Goal: Information Seeking & Learning: Learn about a topic

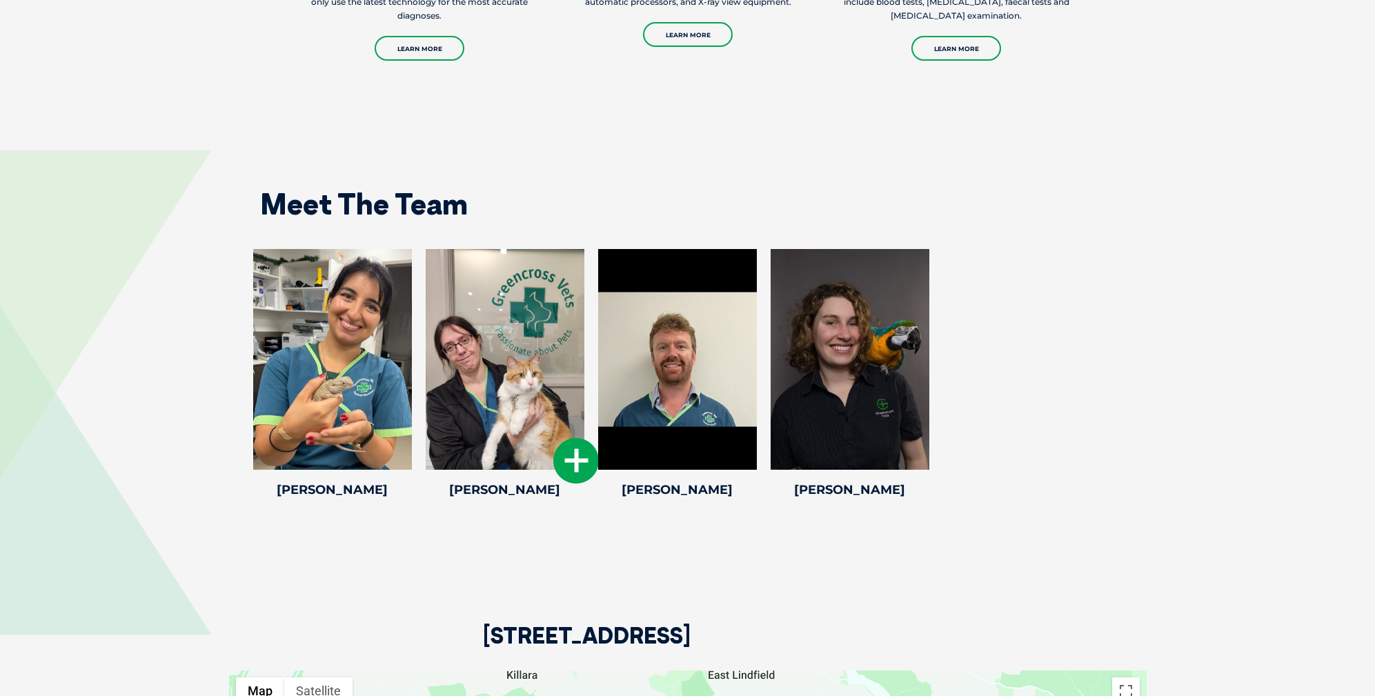
scroll to position [1925, 0]
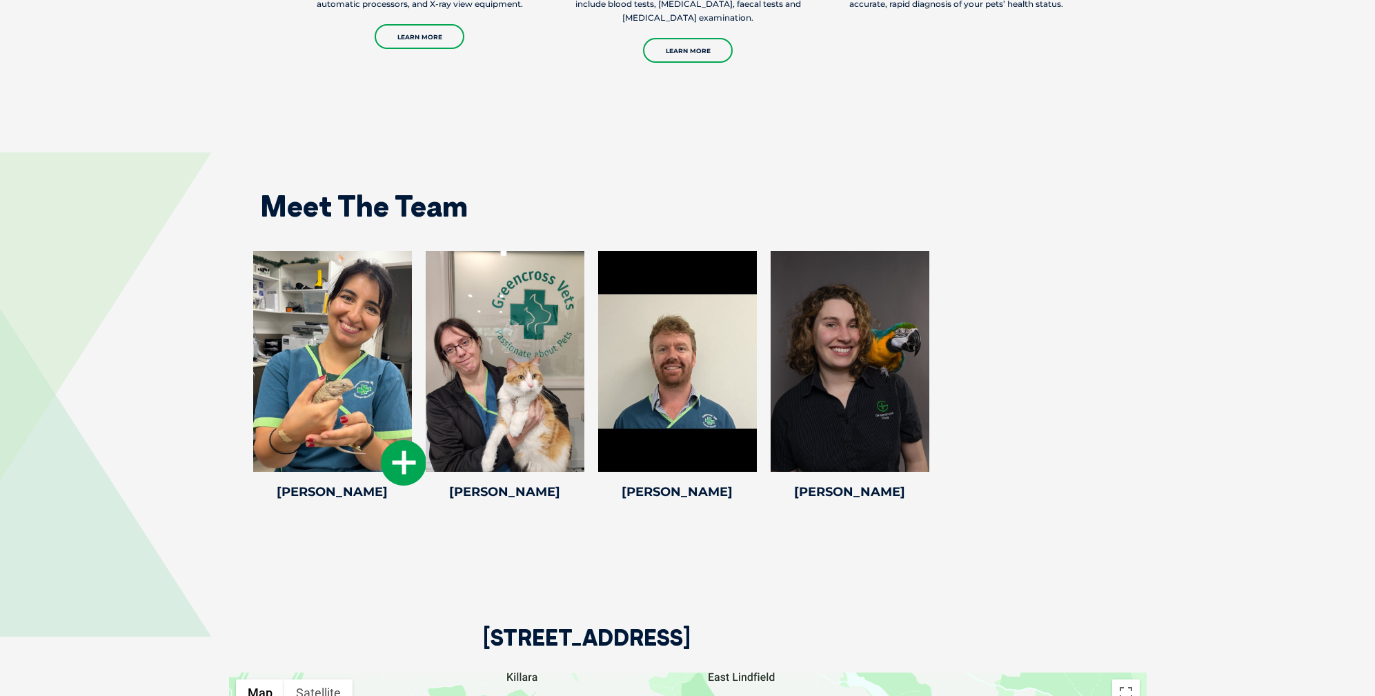
click at [399, 443] on icon at bounding box center [404, 463] width 46 height 46
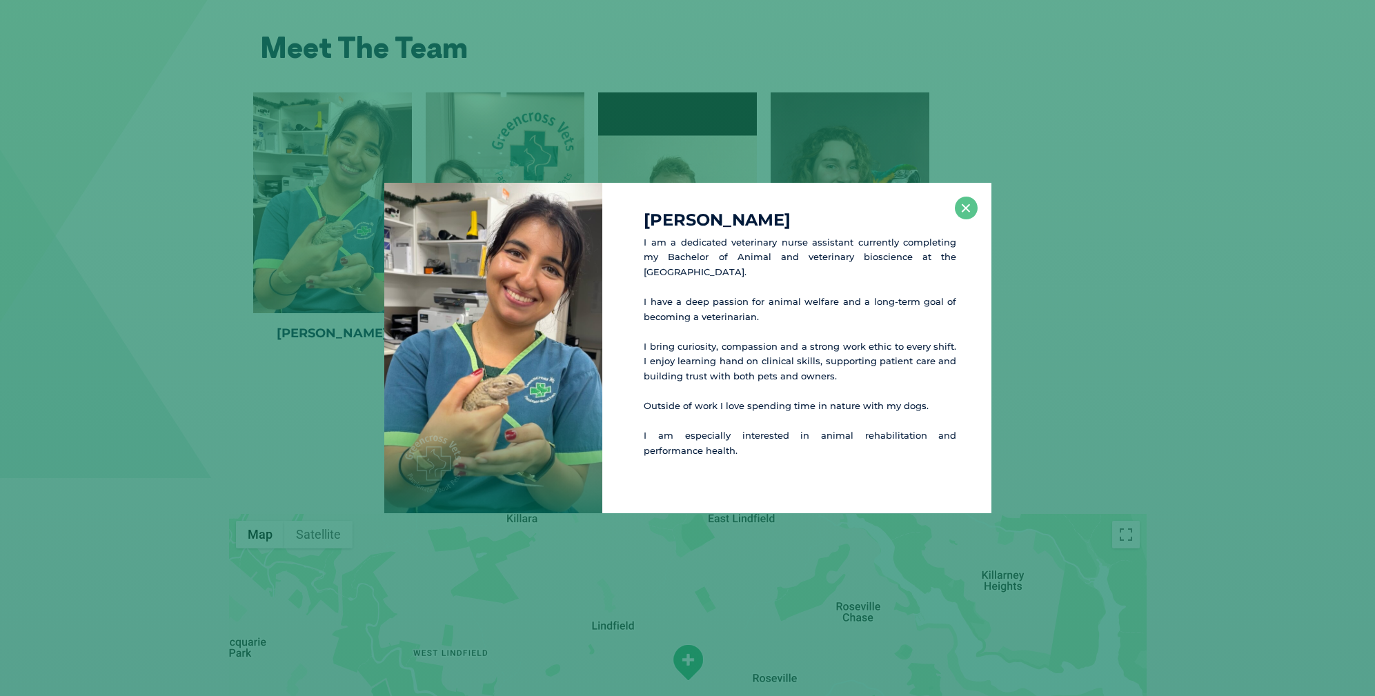
scroll to position [2086, 0]
click at [966, 208] on button "×" at bounding box center [966, 208] width 23 height 23
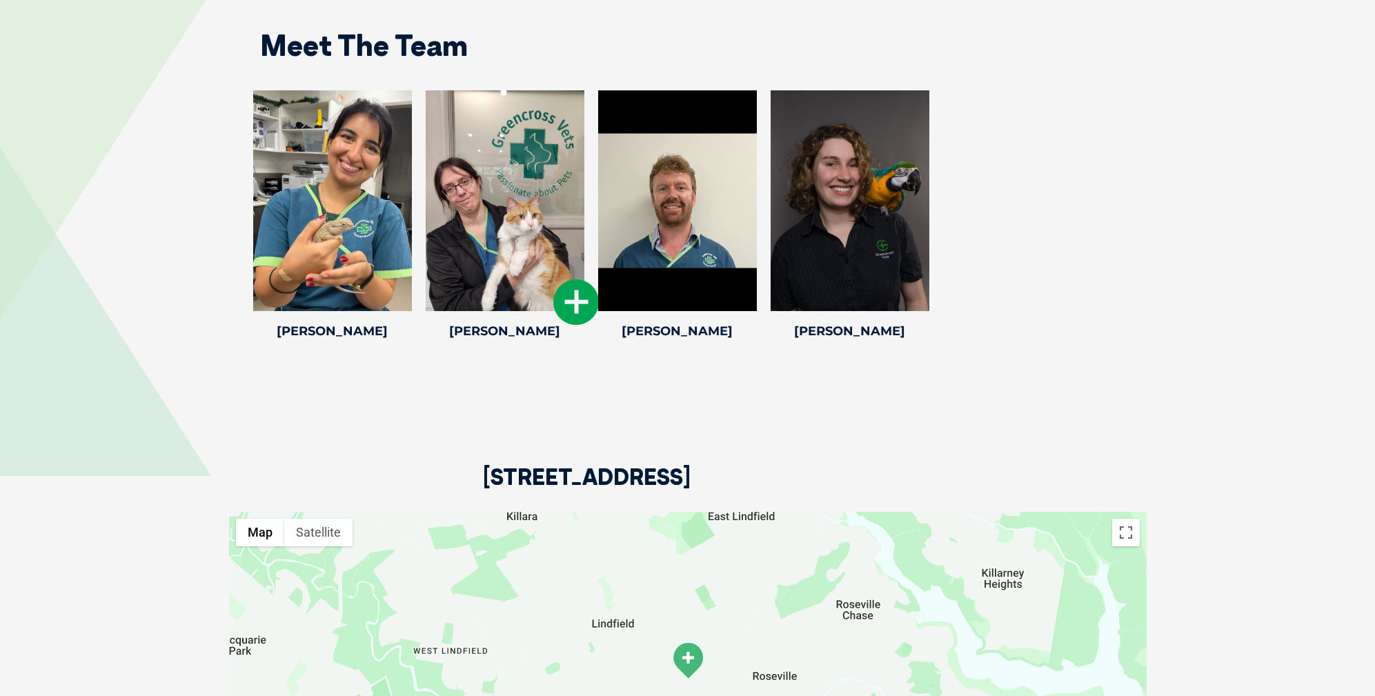
click at [484, 183] on div at bounding box center [505, 200] width 159 height 221
click at [583, 299] on icon at bounding box center [576, 302] width 46 height 46
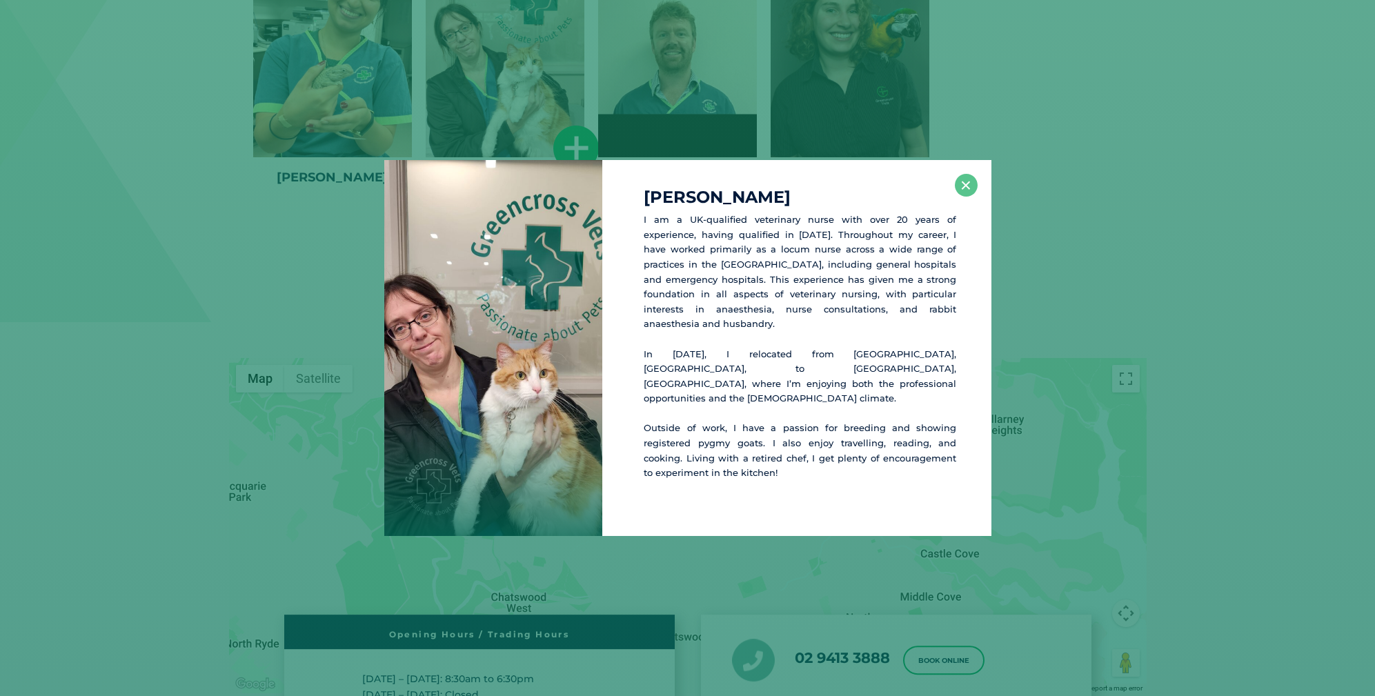
scroll to position [2240, 0]
click at [965, 197] on button "×" at bounding box center [966, 185] width 23 height 23
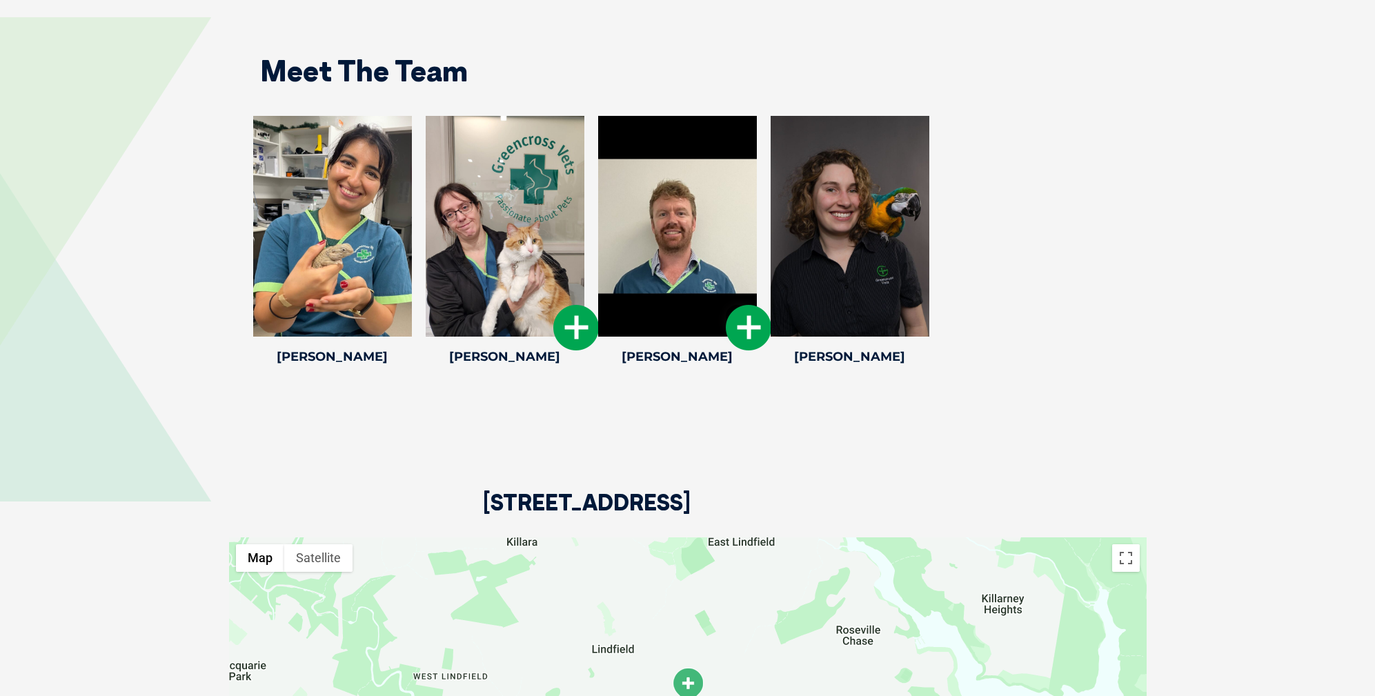
click at [739, 305] on icon at bounding box center [749, 328] width 46 height 46
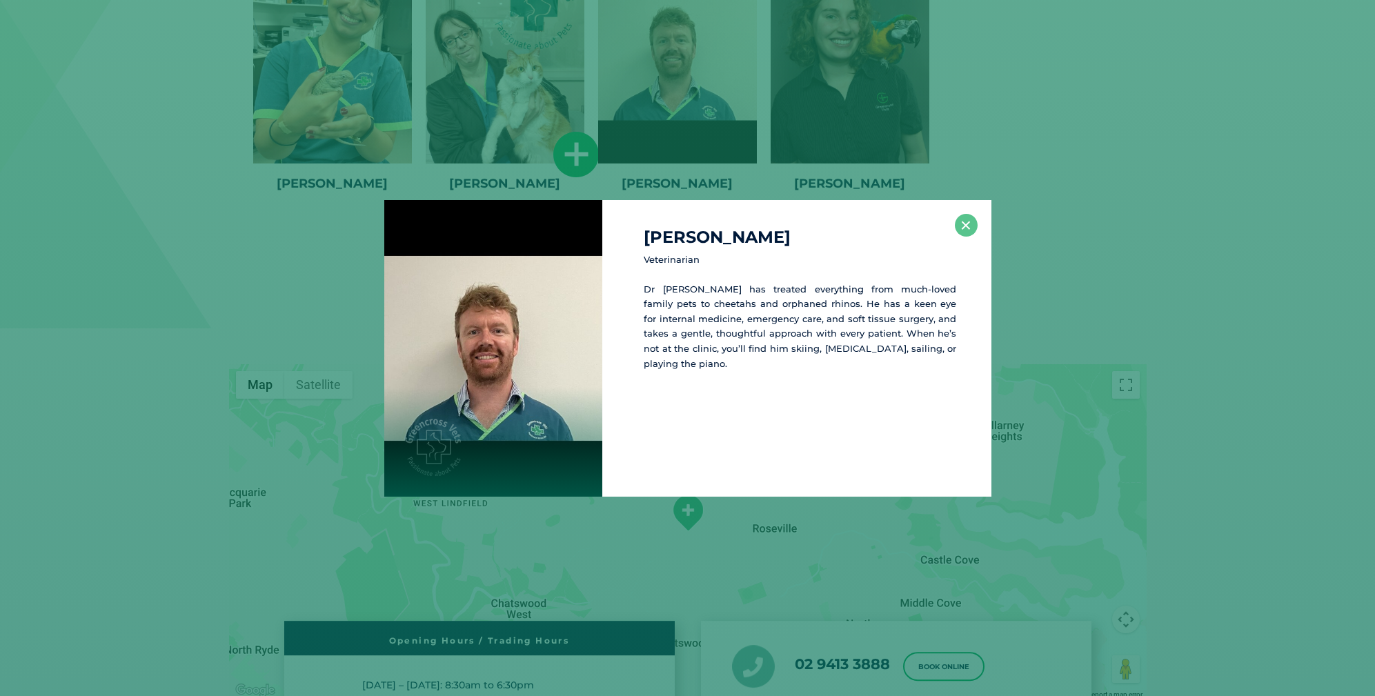
scroll to position [2234, 0]
click at [966, 226] on button "×" at bounding box center [966, 225] width 23 height 23
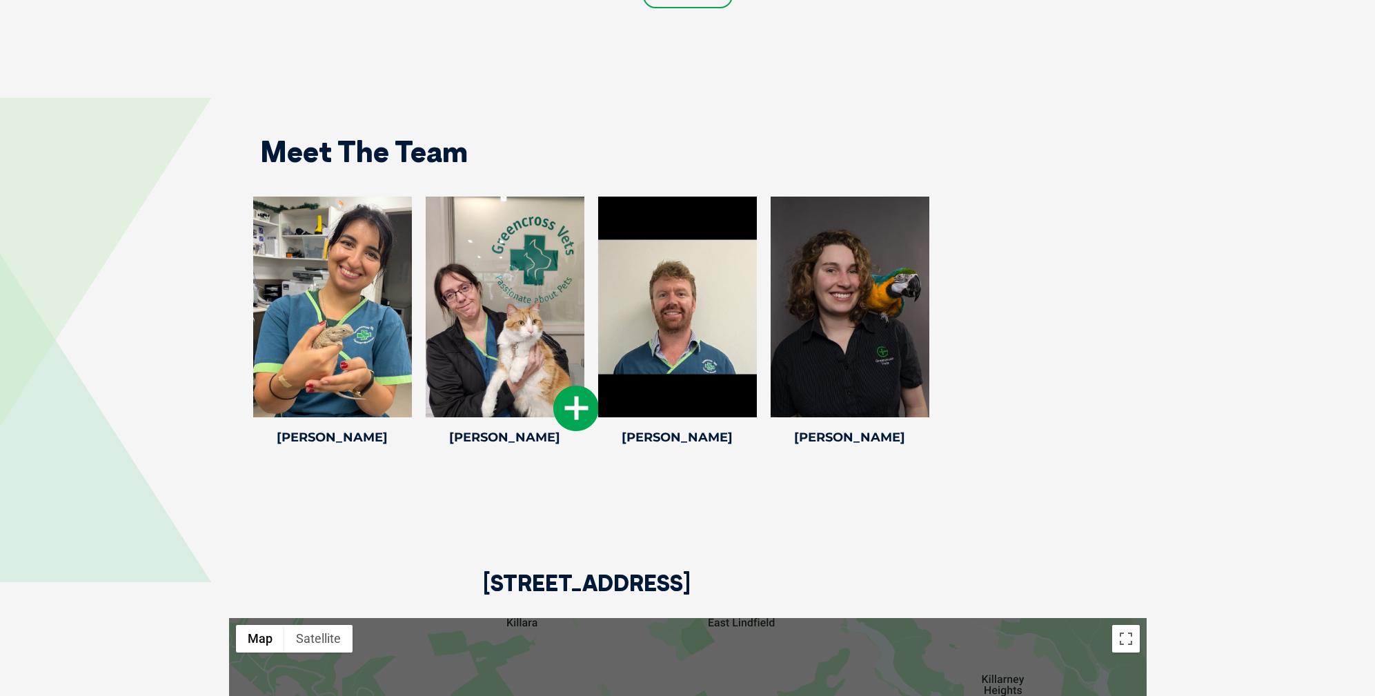
scroll to position [1959, 0]
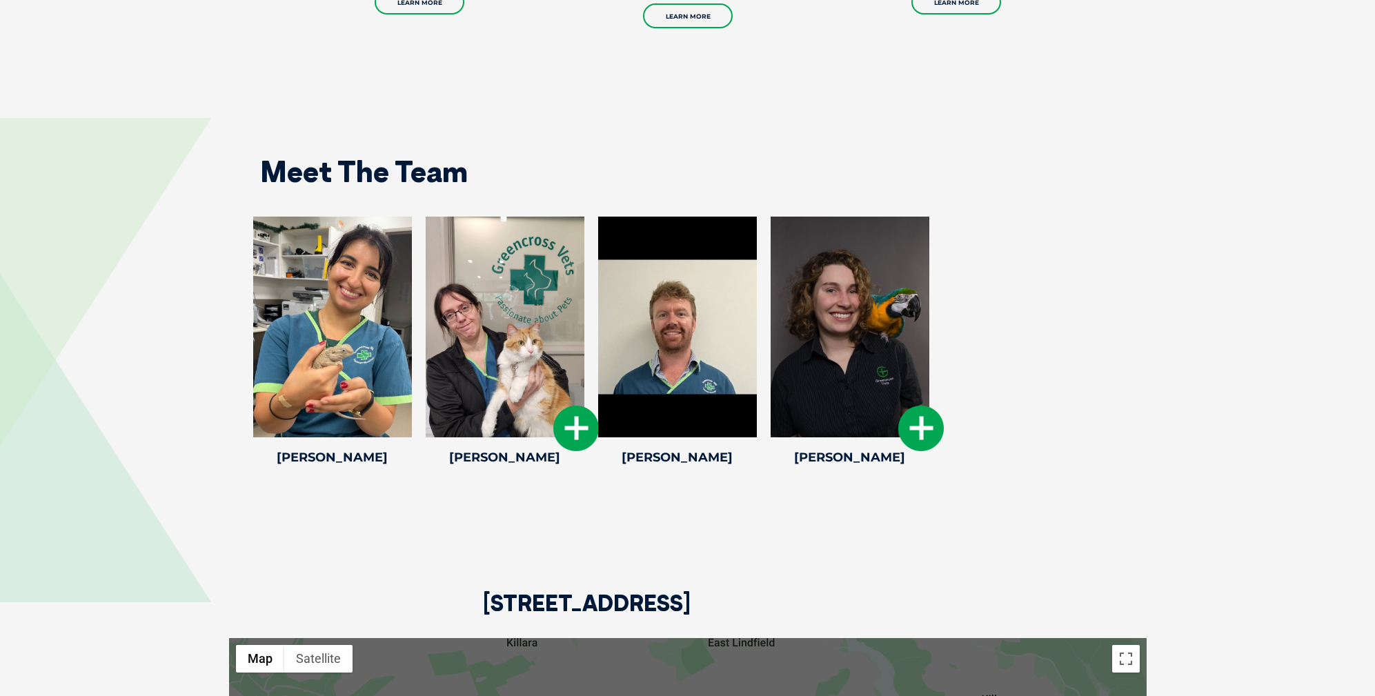
click at [919, 410] on icon at bounding box center [921, 429] width 46 height 46
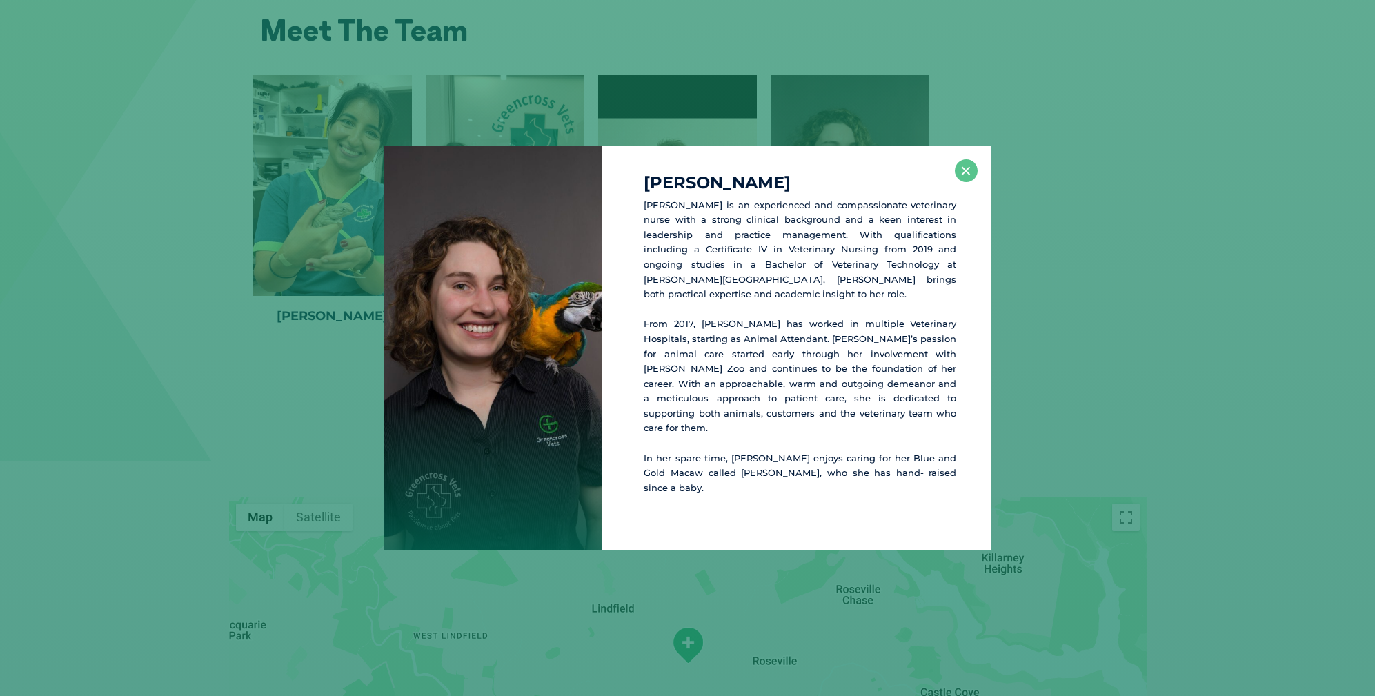
scroll to position [2102, 0]
click at [966, 182] on button "×" at bounding box center [966, 170] width 23 height 23
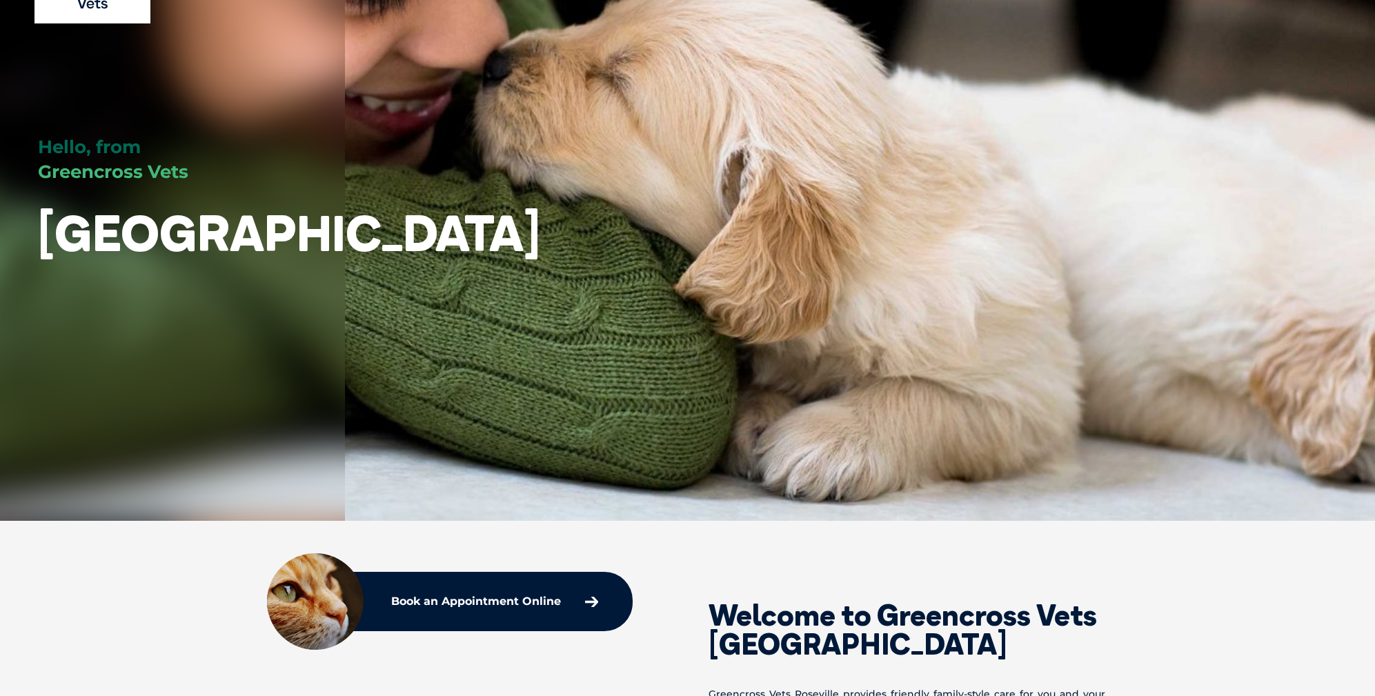
scroll to position [0, 0]
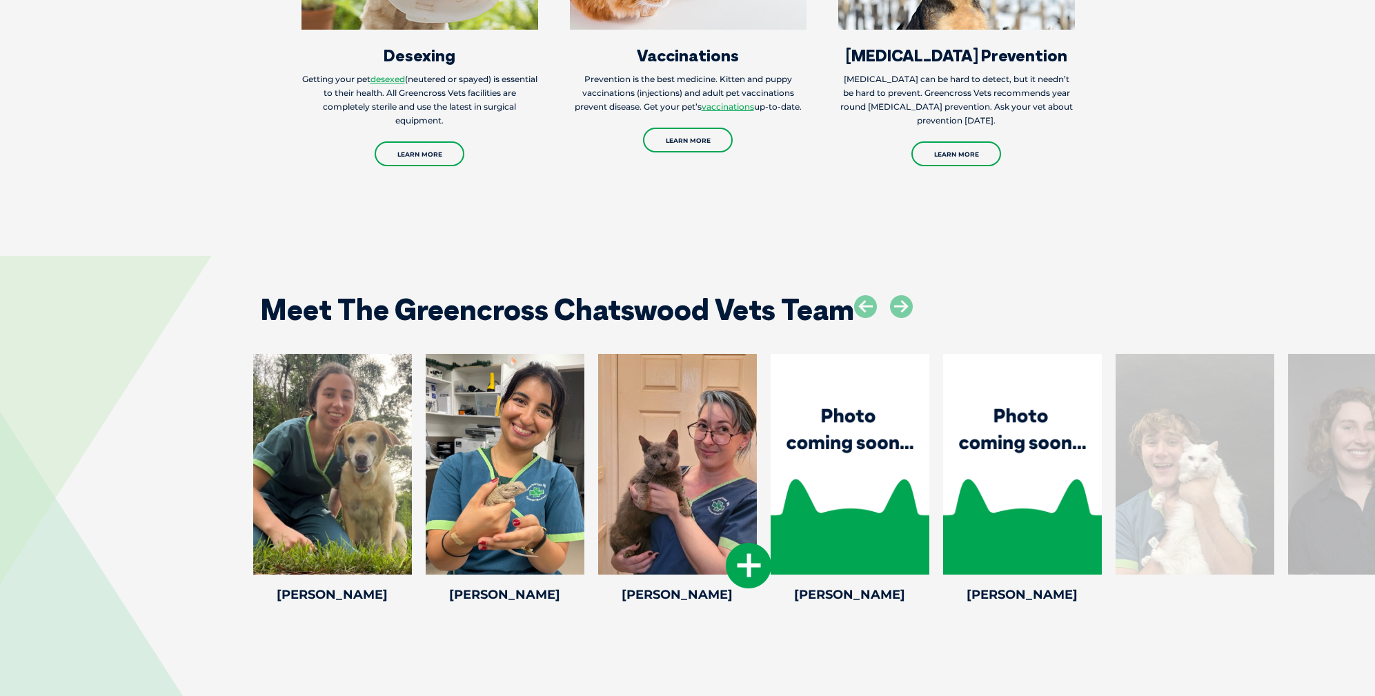
scroll to position [2215, 0]
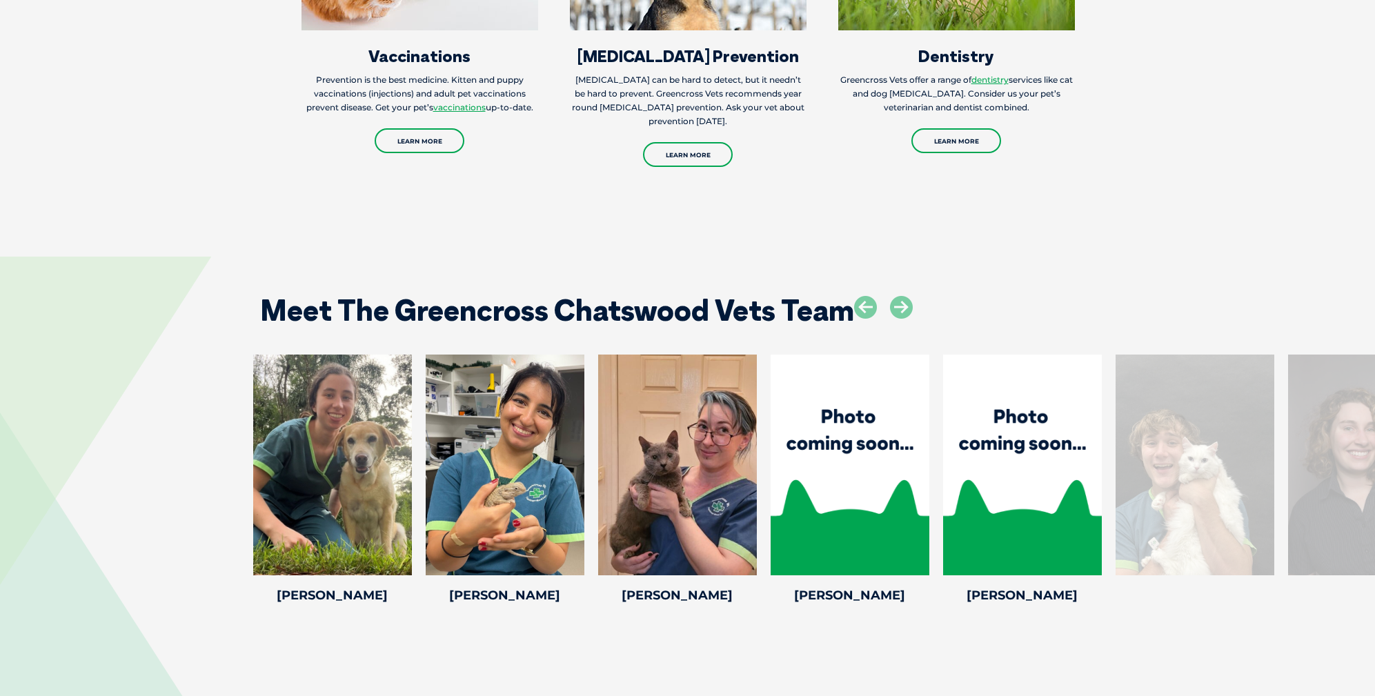
click at [1204, 521] on div at bounding box center [1194, 464] width 159 height 221
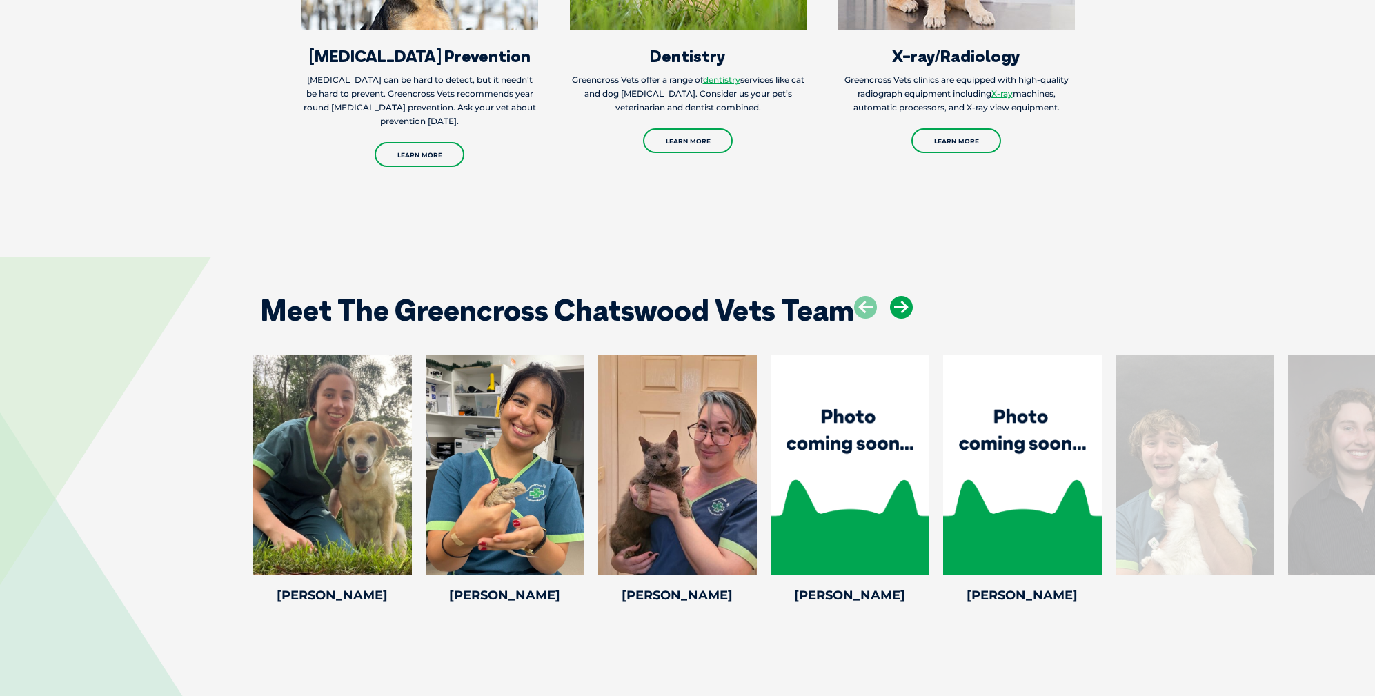
click at [906, 305] on icon at bounding box center [901, 307] width 23 height 23
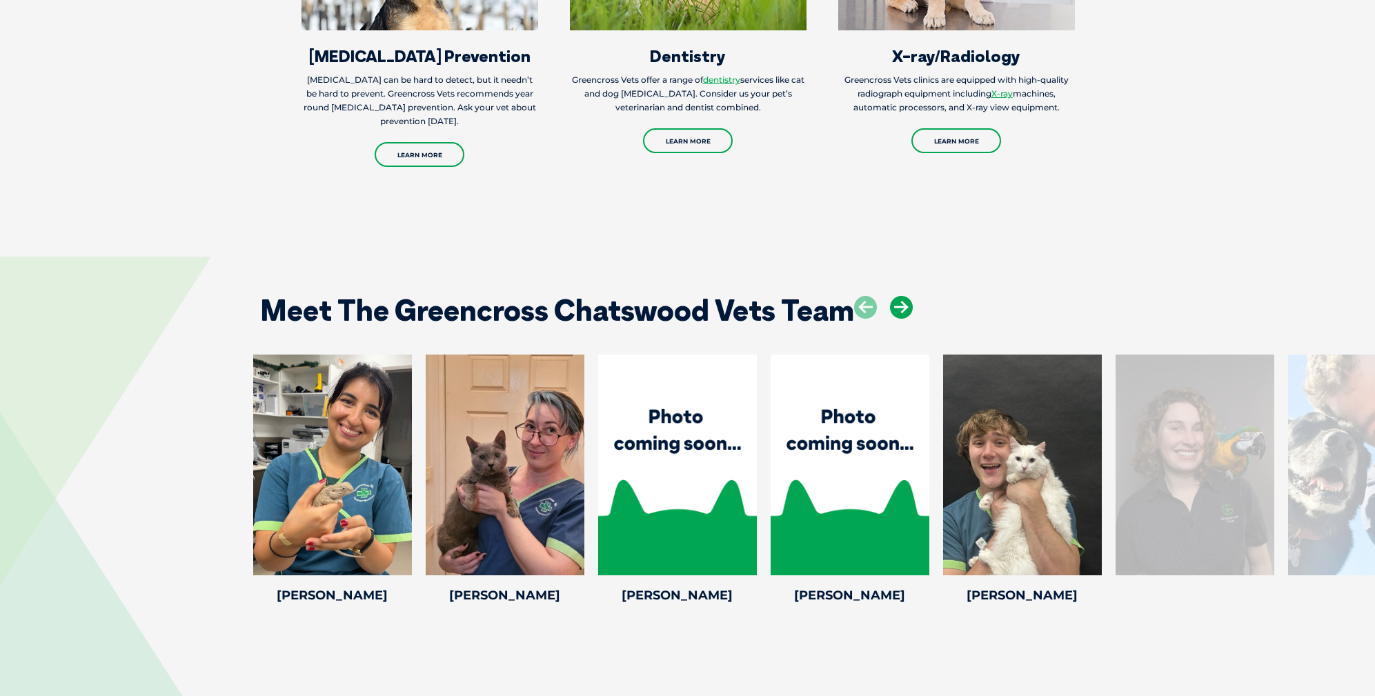
click at [906, 305] on icon at bounding box center [901, 307] width 23 height 23
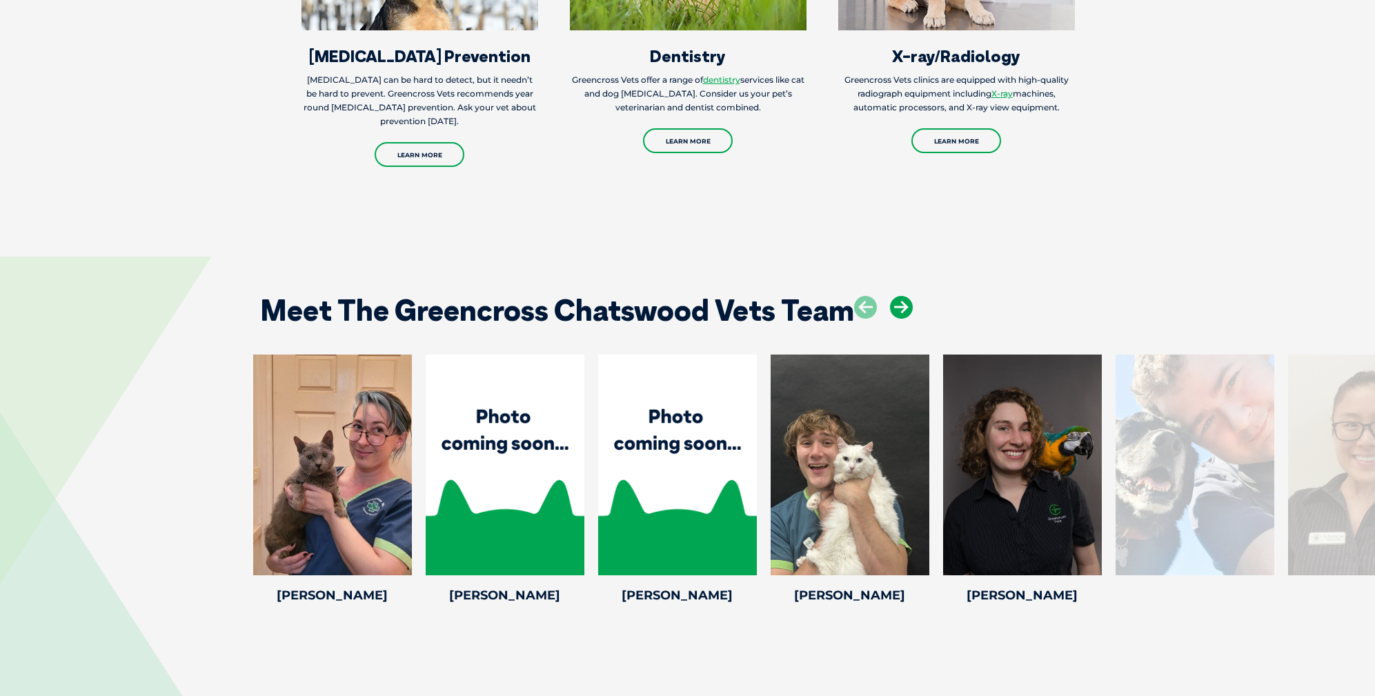
click at [906, 305] on icon at bounding box center [901, 307] width 23 height 23
click at [910, 562] on icon at bounding box center [921, 566] width 46 height 46
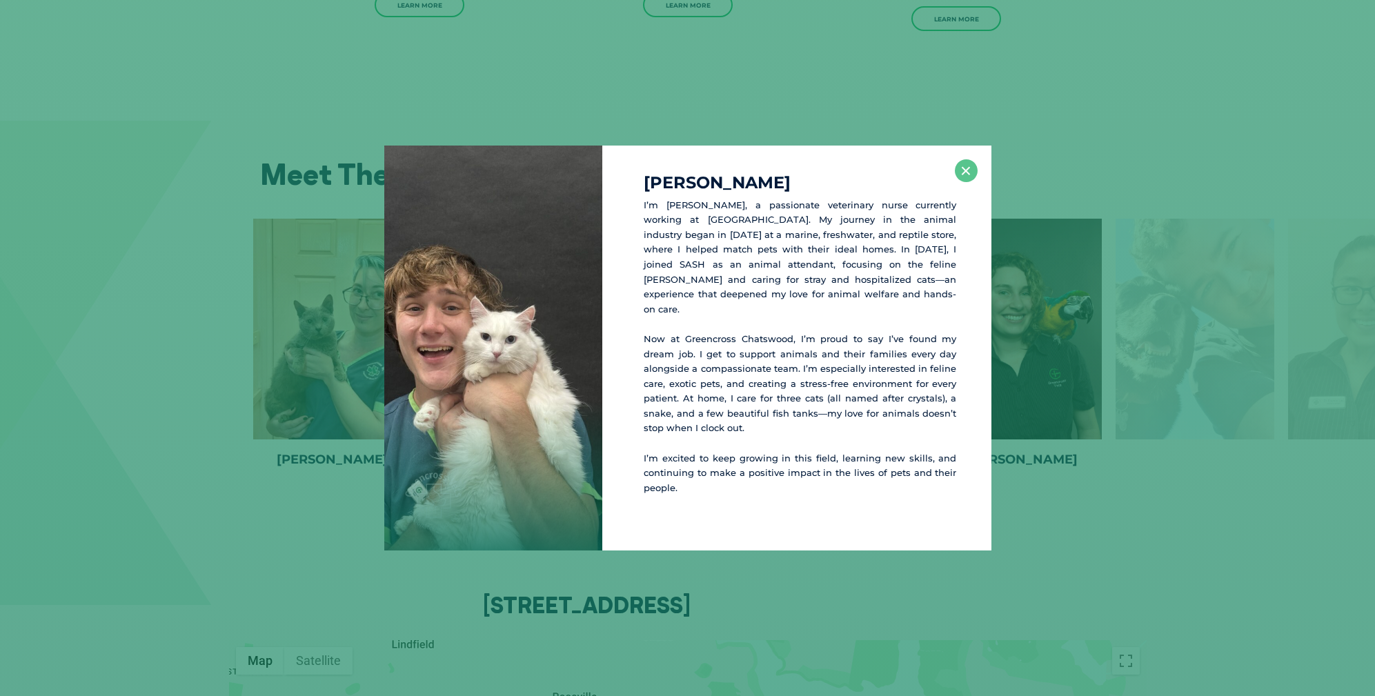
scroll to position [2351, 0]
click at [967, 175] on button "×" at bounding box center [966, 170] width 23 height 23
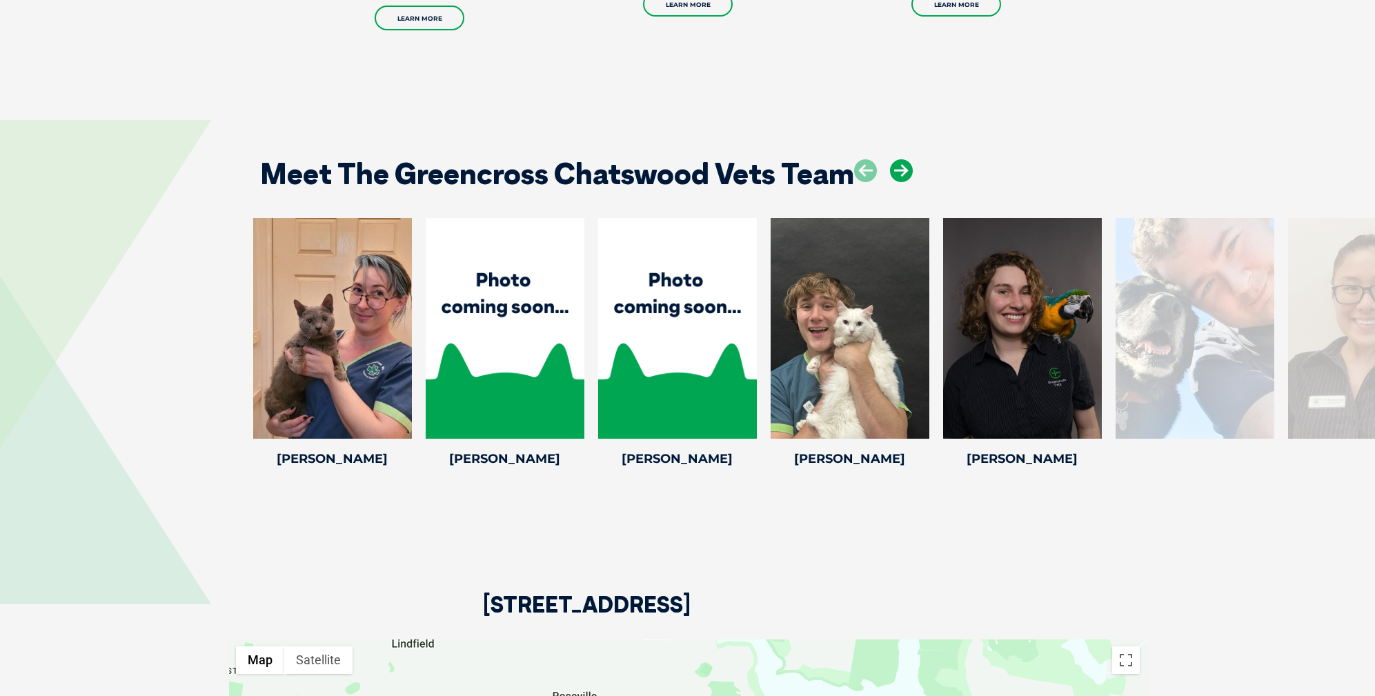
click at [895, 168] on icon at bounding box center [901, 170] width 23 height 23
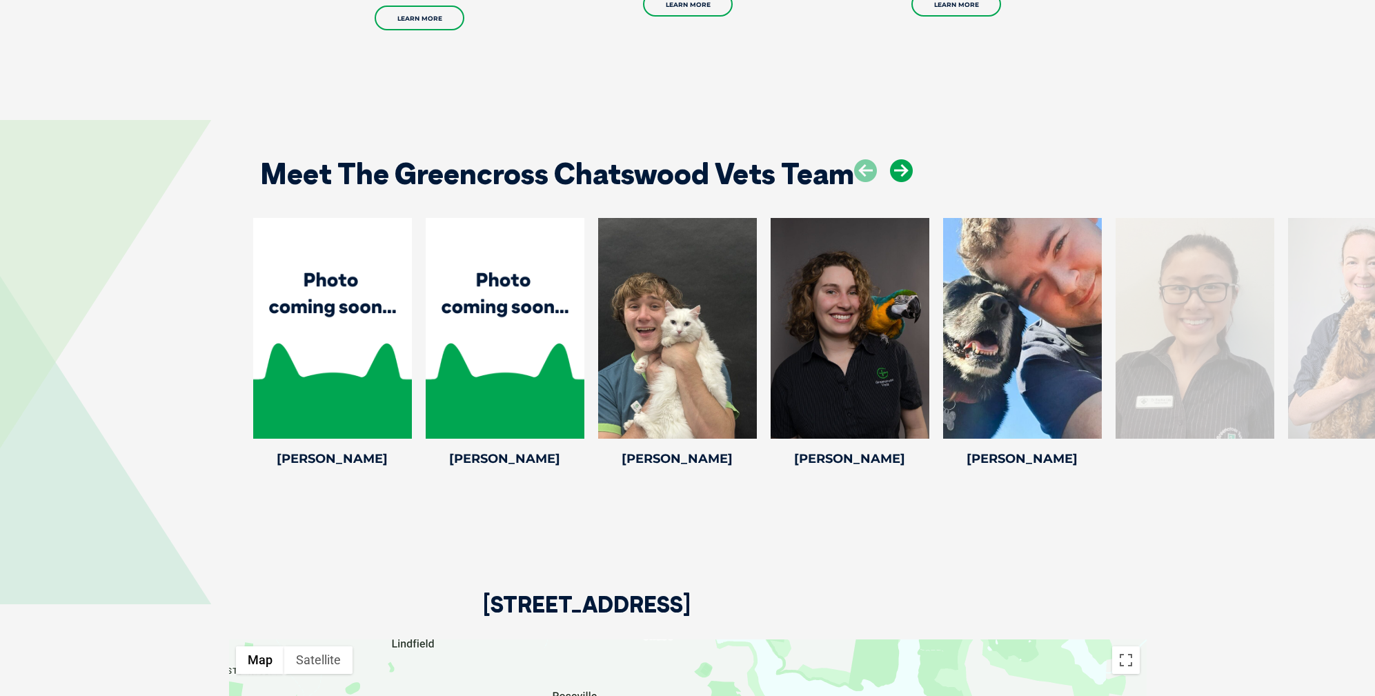
click at [895, 168] on icon at bounding box center [901, 170] width 23 height 23
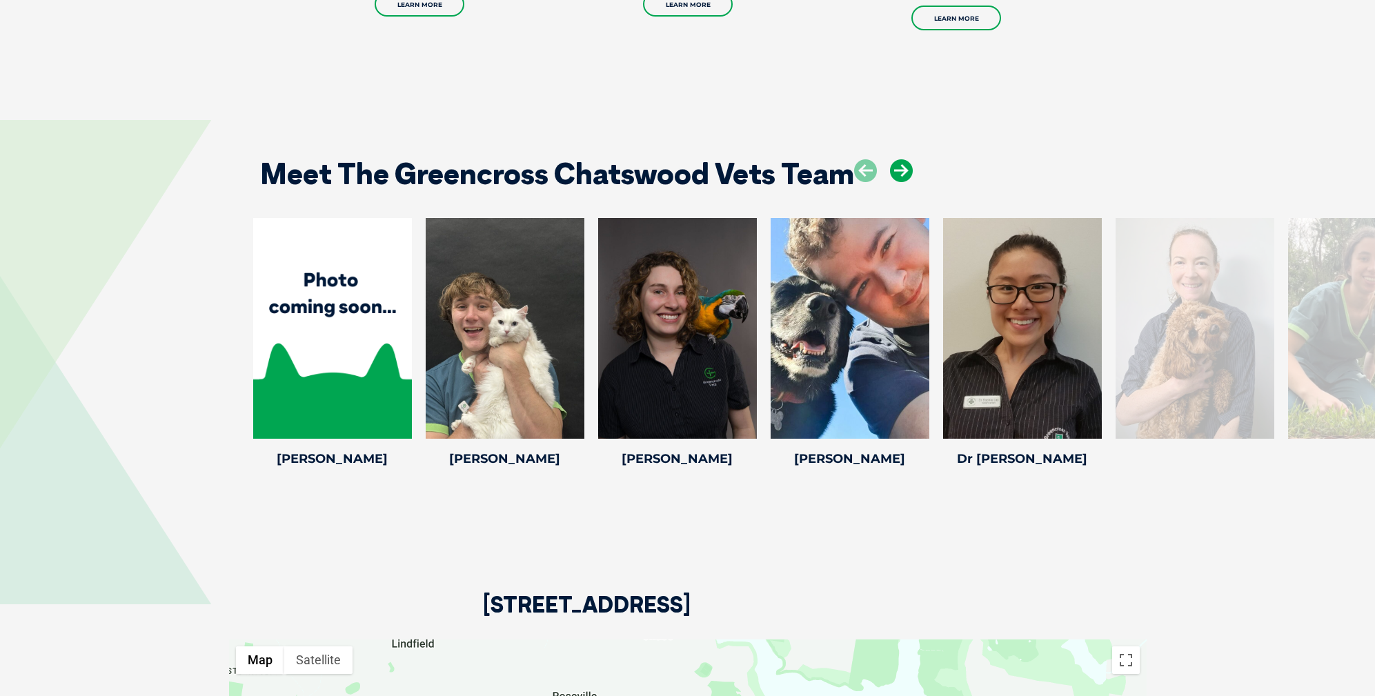
click at [895, 168] on icon at bounding box center [901, 170] width 23 height 23
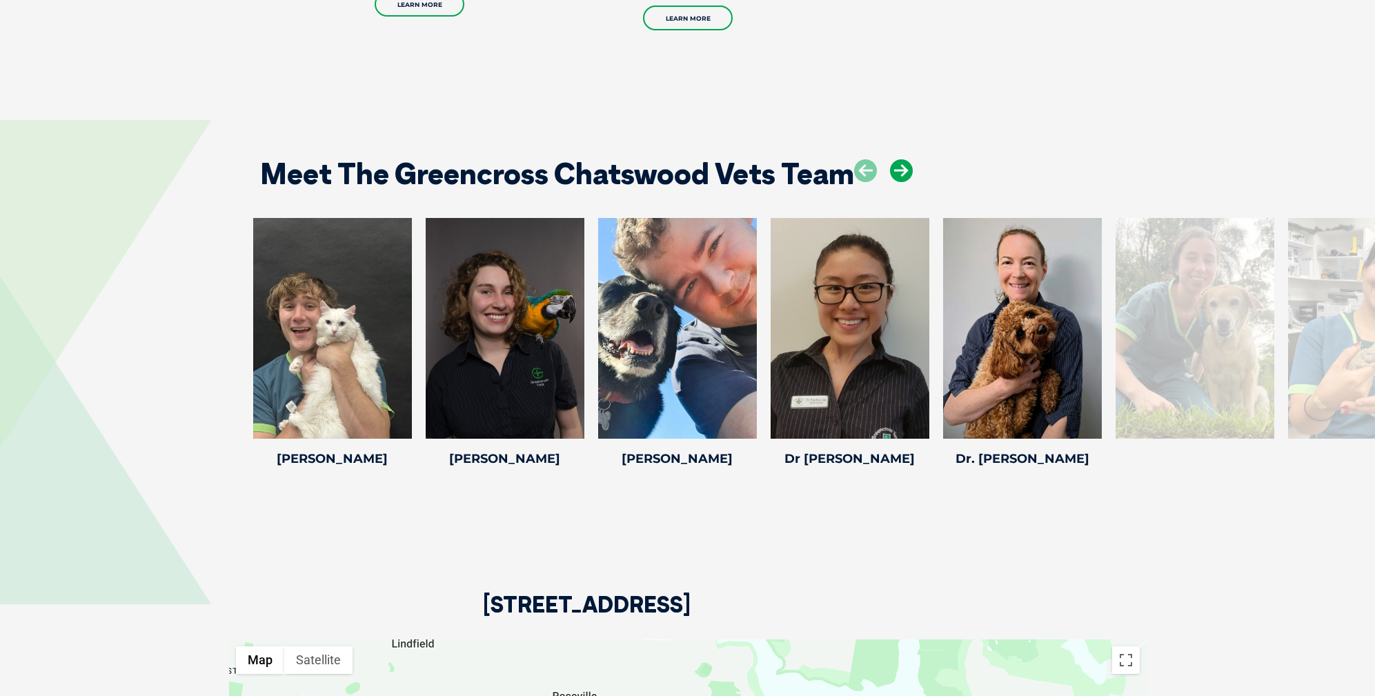
click at [905, 167] on icon at bounding box center [901, 170] width 23 height 23
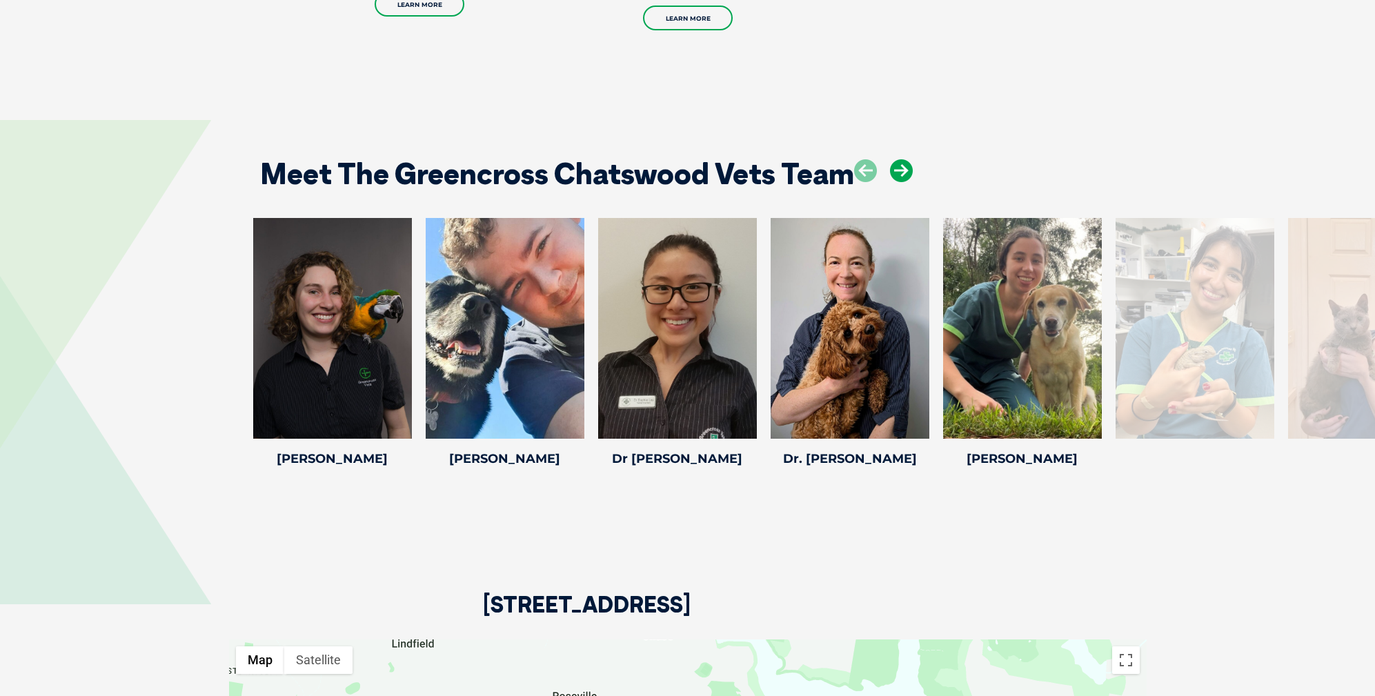
scroll to position [2350, 0]
click at [735, 428] on icon at bounding box center [749, 431] width 46 height 46
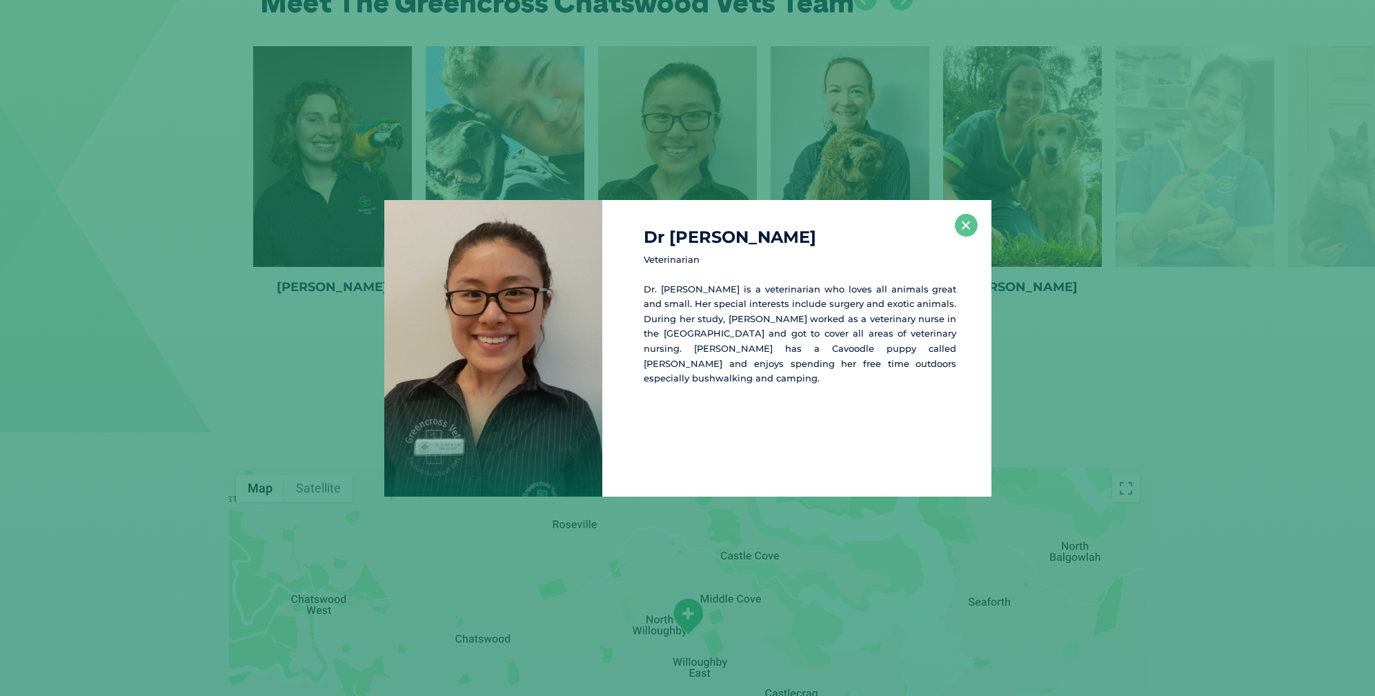
scroll to position [2524, 0]
click at [966, 226] on button "×" at bounding box center [966, 225] width 23 height 23
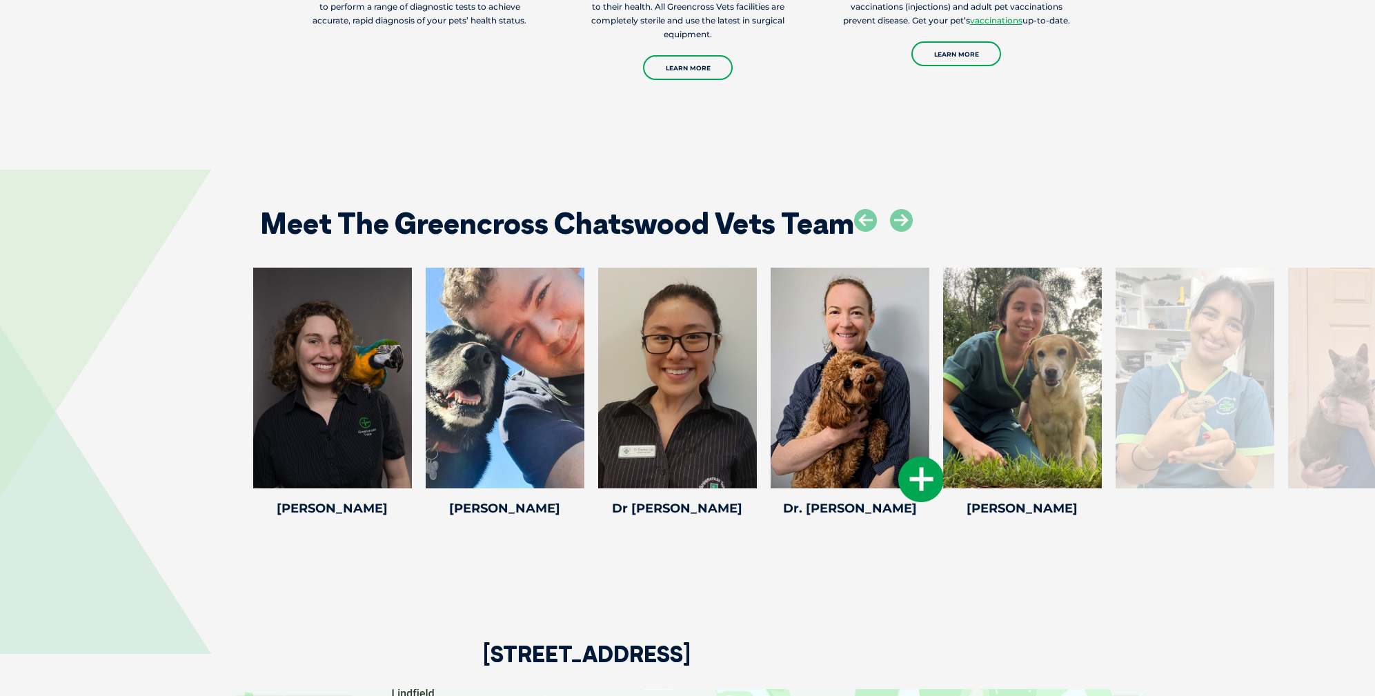
scroll to position [2299, 0]
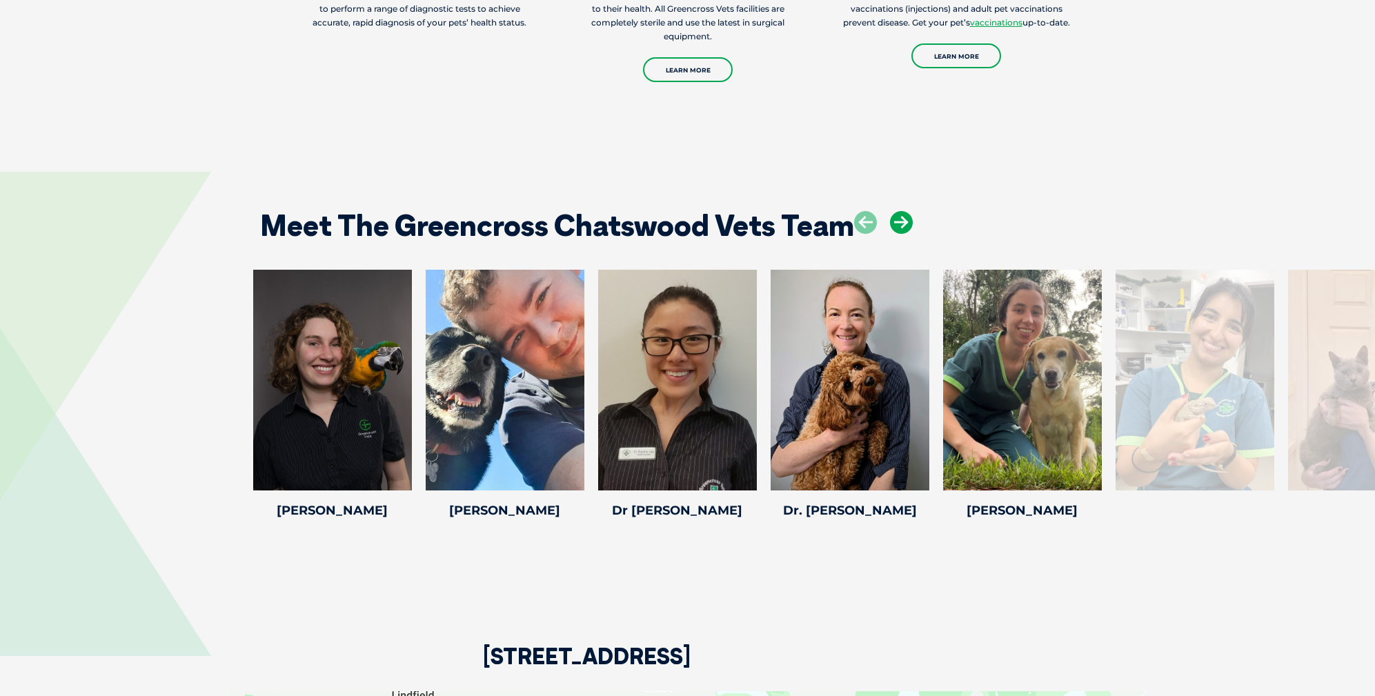
click at [907, 220] on icon at bounding box center [901, 222] width 23 height 23
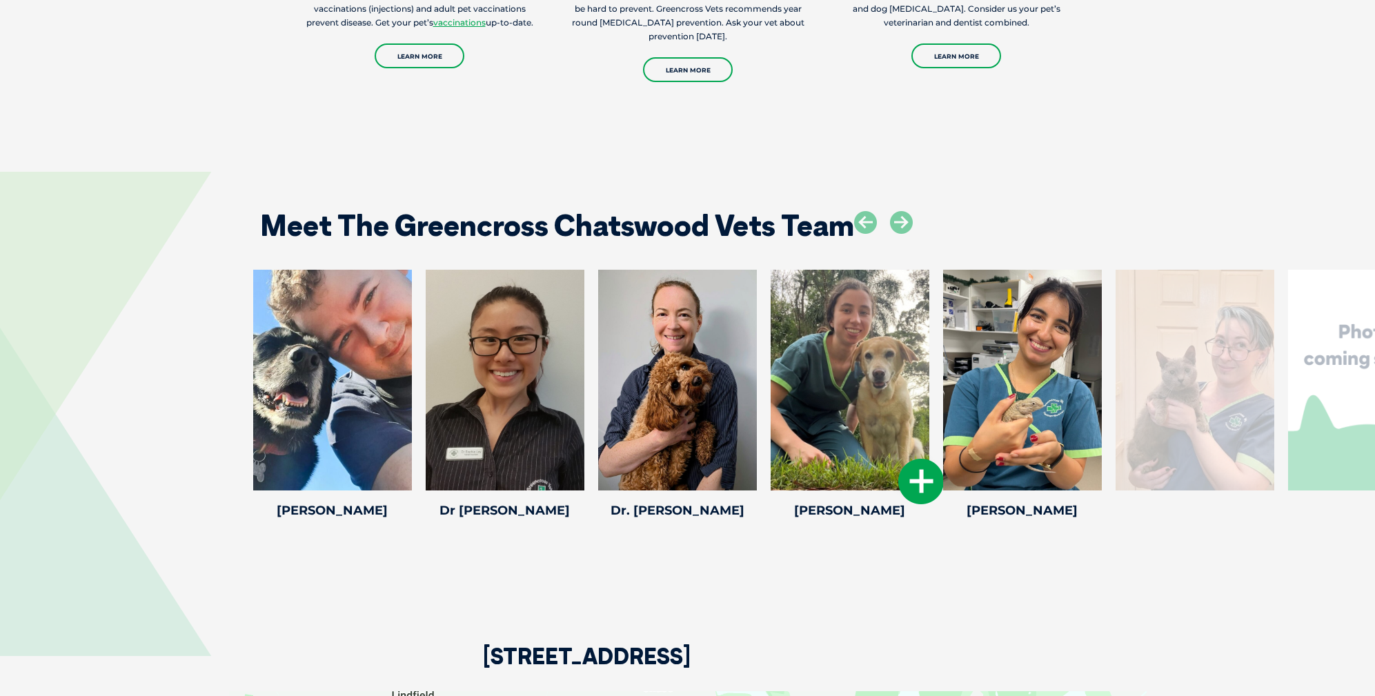
click at [920, 474] on icon at bounding box center [921, 482] width 46 height 46
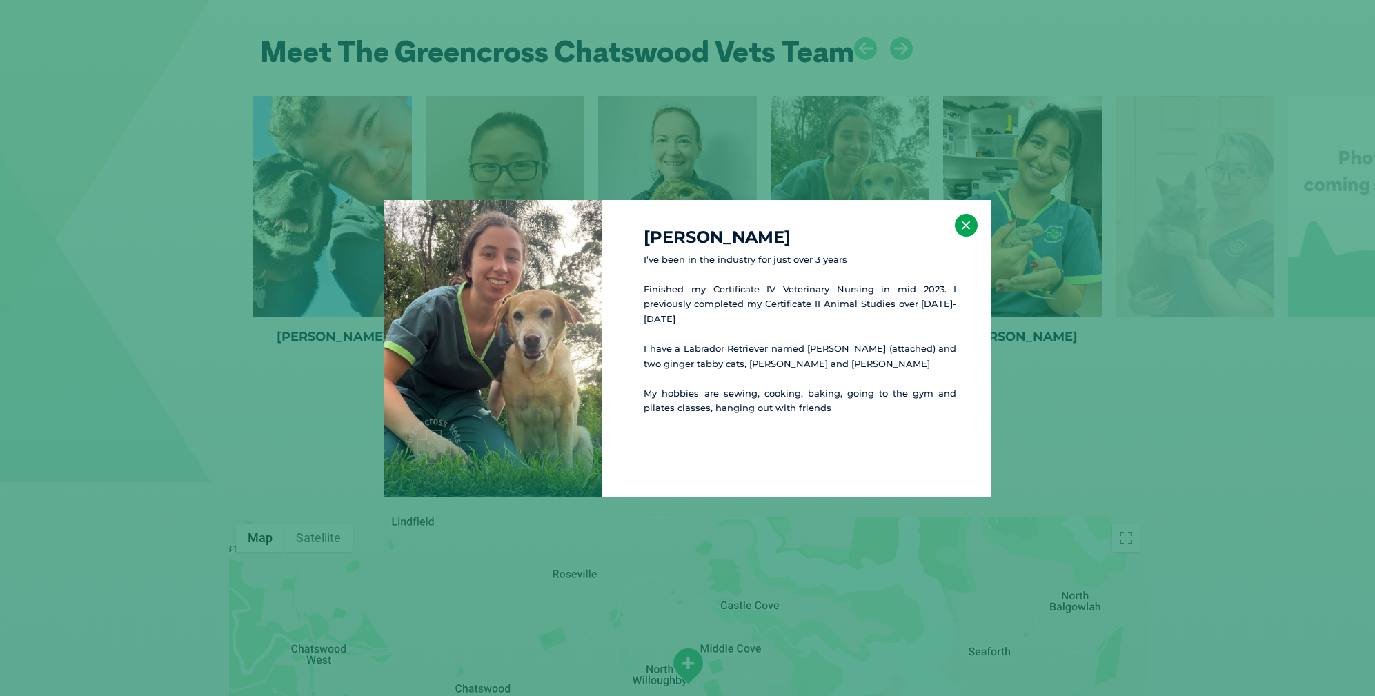
scroll to position [2474, 0]
click at [962, 220] on button "×" at bounding box center [966, 225] width 23 height 23
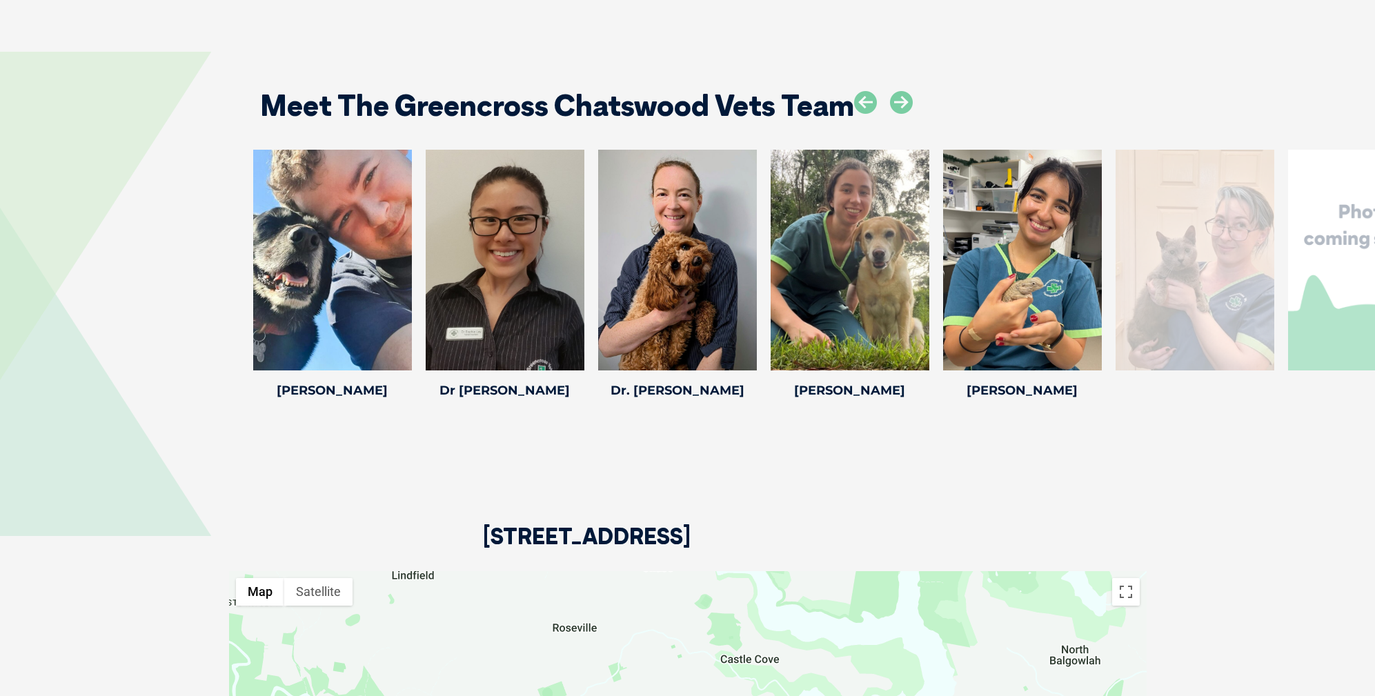
scroll to position [2357, 0]
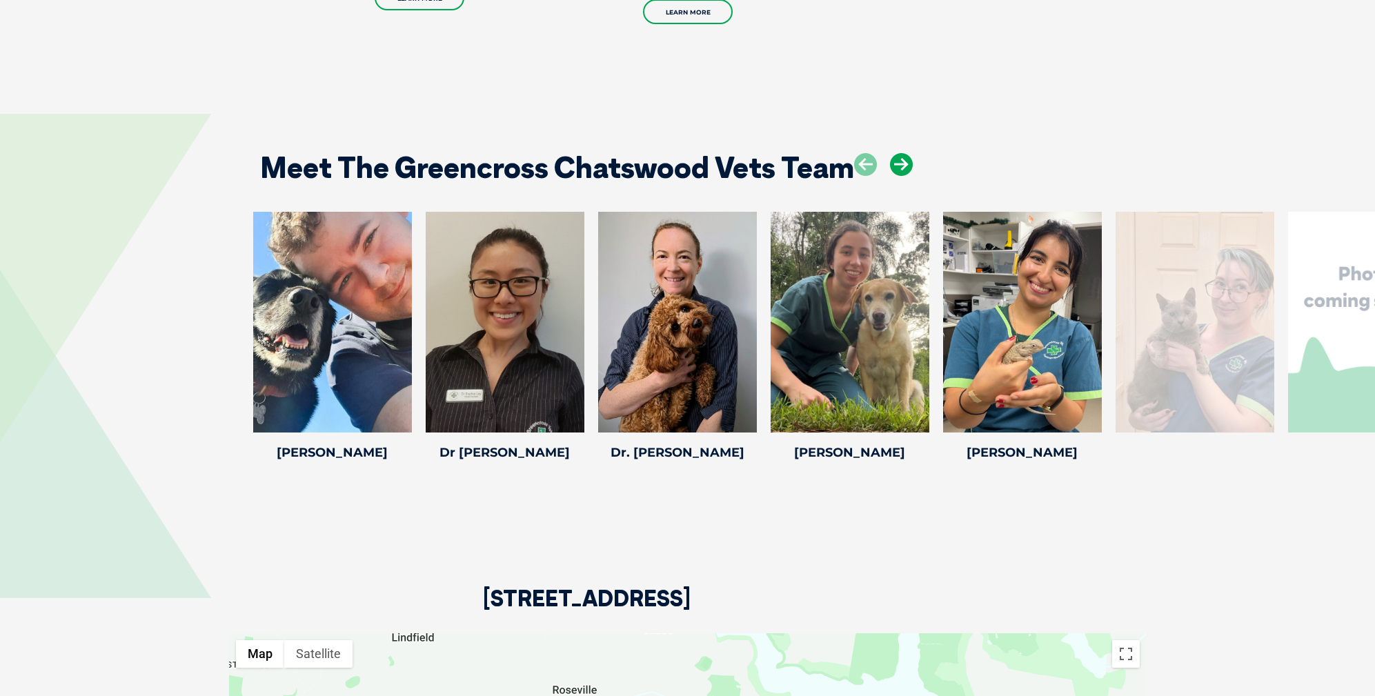
click at [899, 157] on icon at bounding box center [901, 164] width 23 height 23
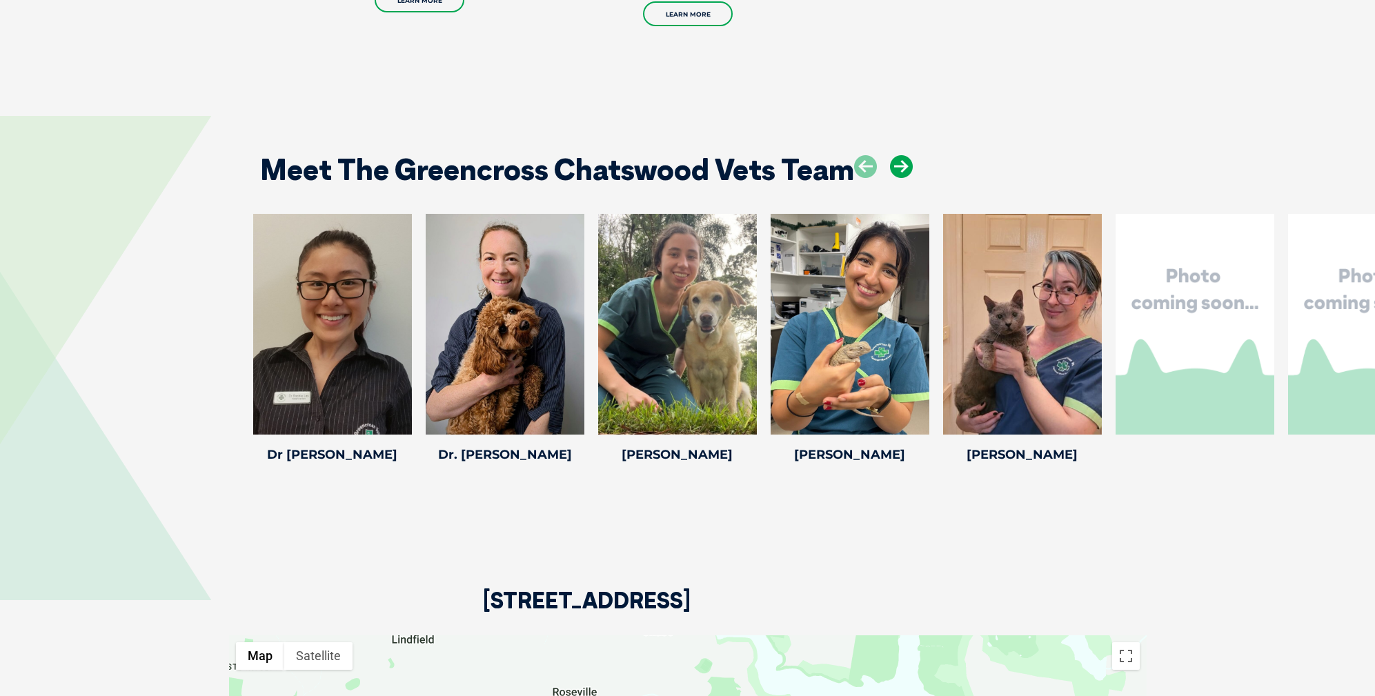
click at [899, 157] on icon at bounding box center [901, 166] width 23 height 23
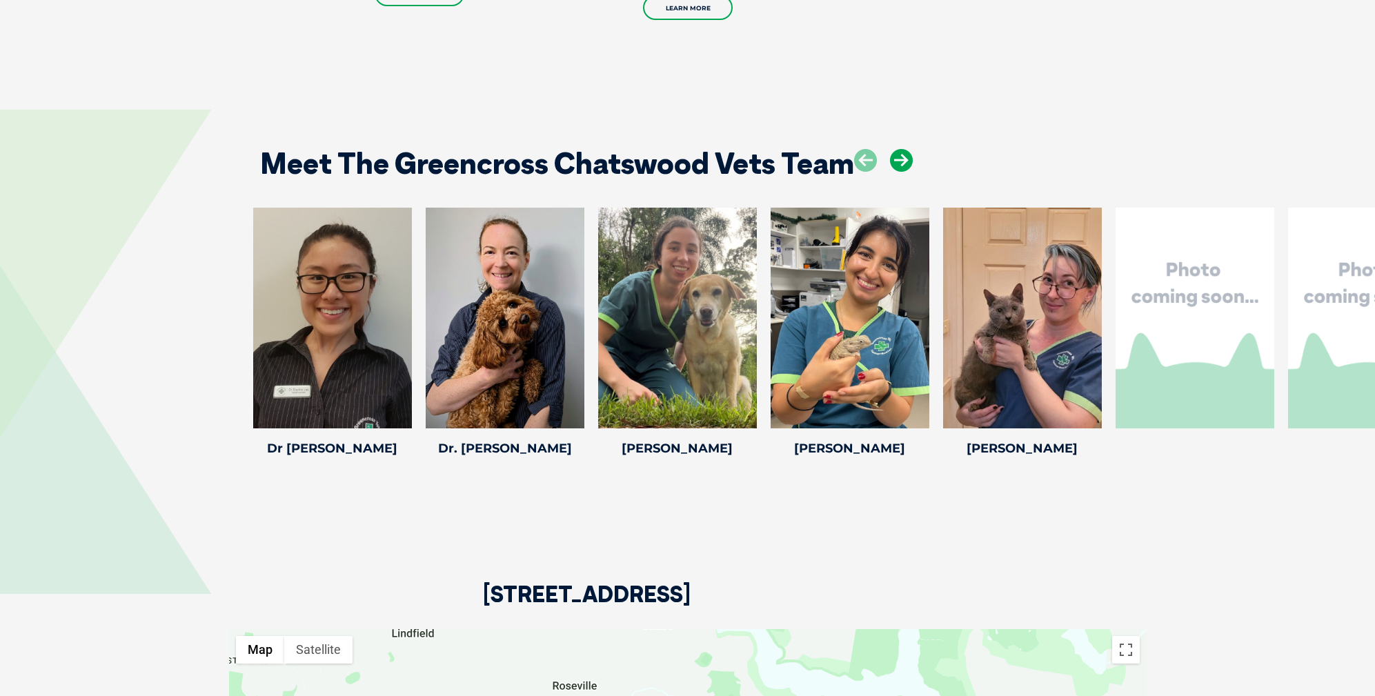
scroll to position [2356, 0]
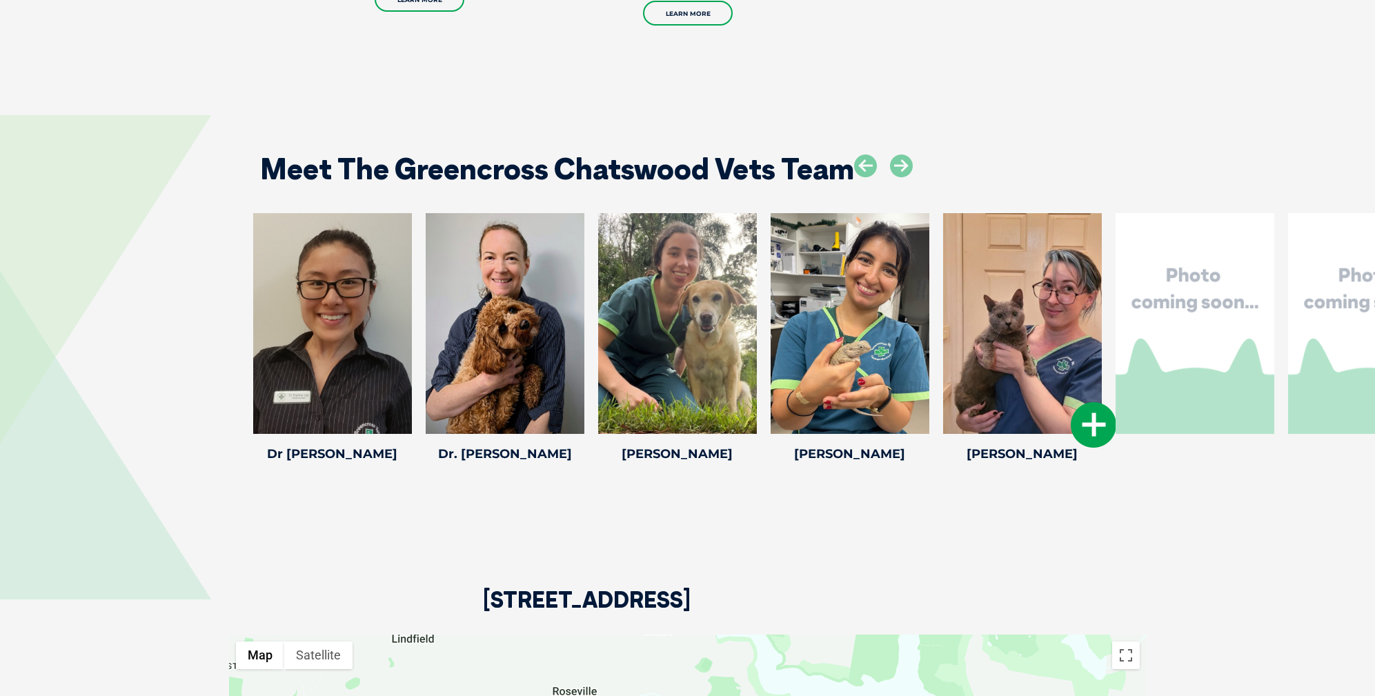
click at [1079, 430] on icon at bounding box center [1093, 425] width 46 height 46
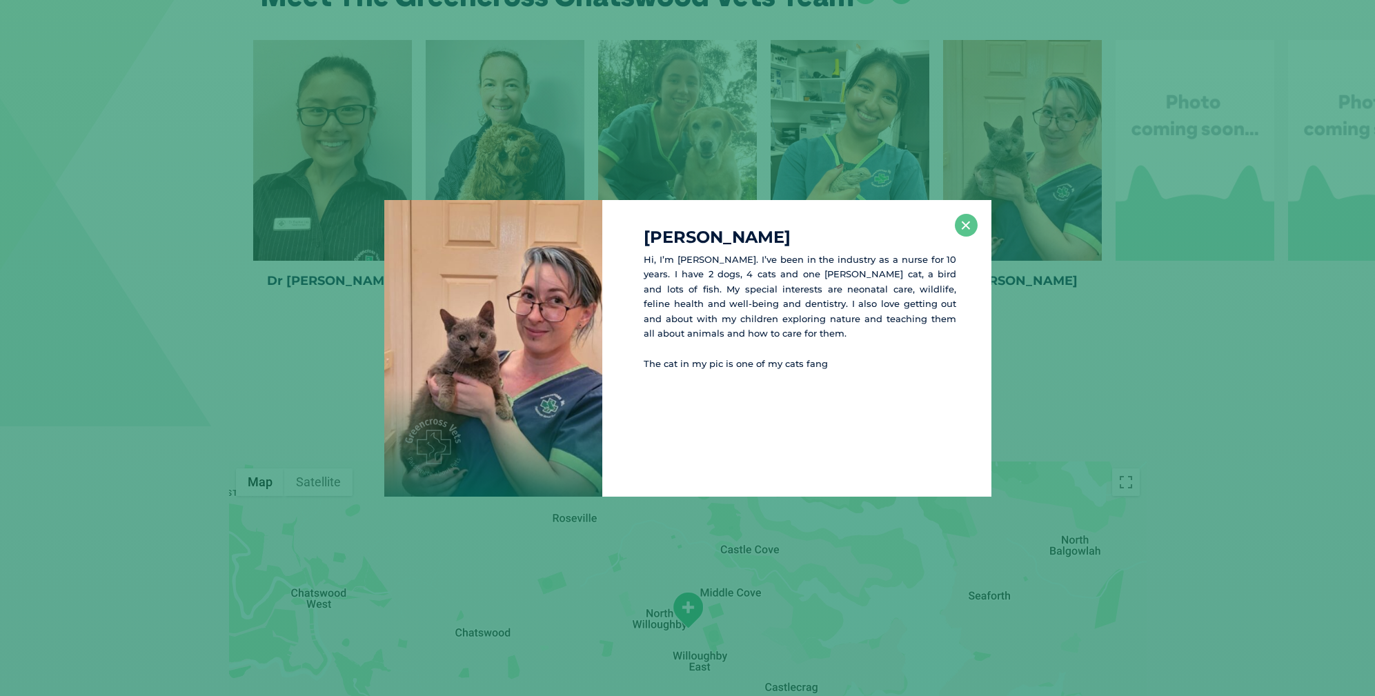
scroll to position [2530, 0]
click at [969, 221] on button "×" at bounding box center [966, 225] width 23 height 23
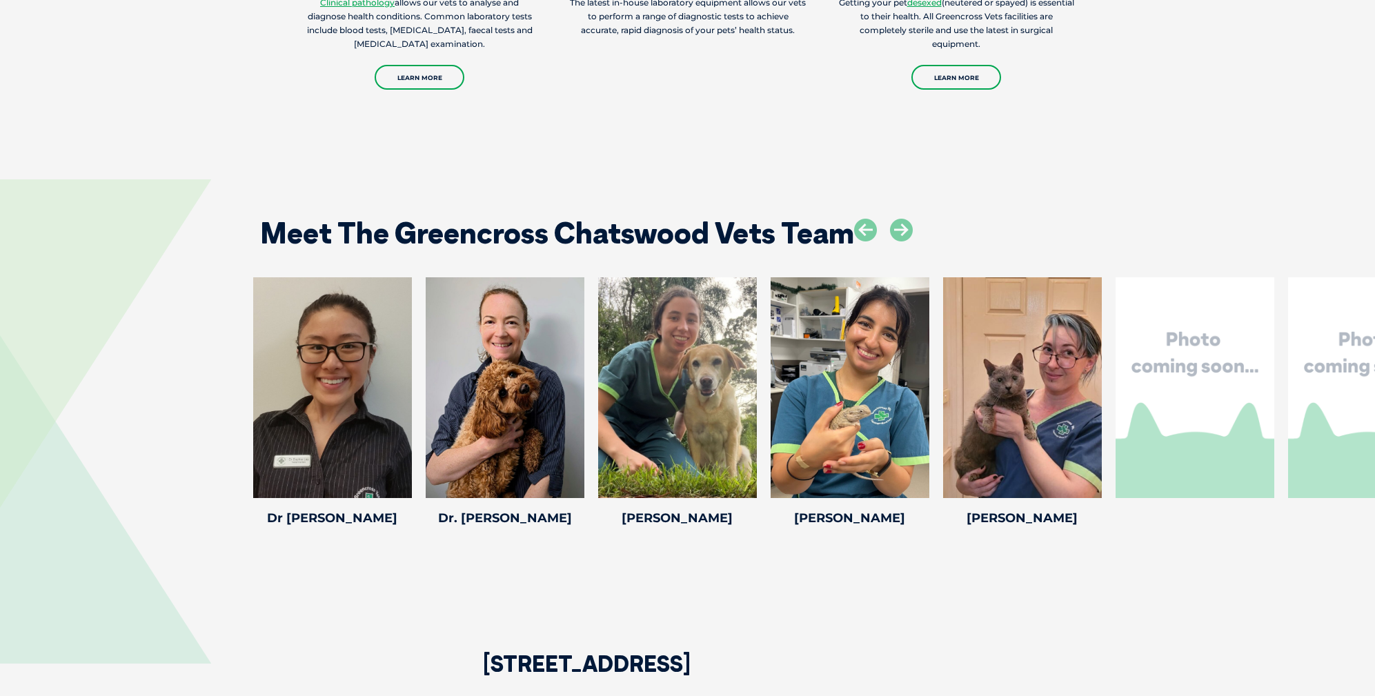
scroll to position [2287, 0]
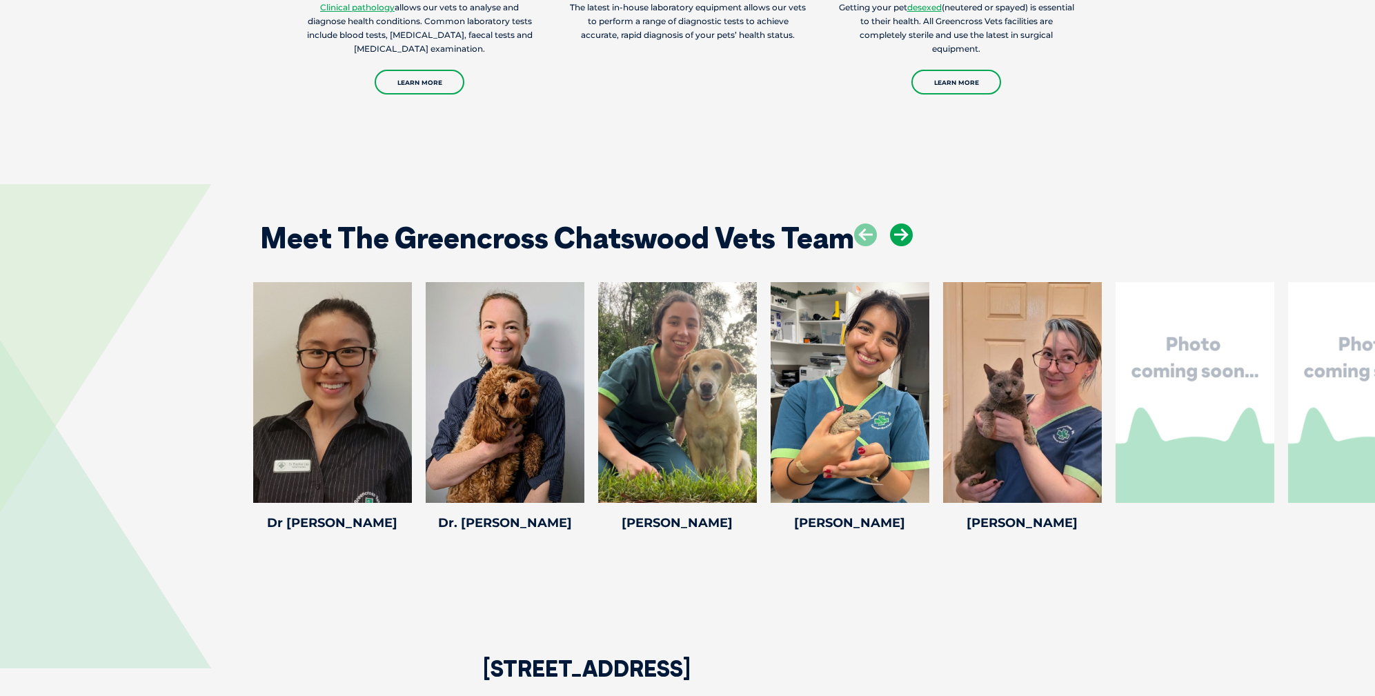
click at [911, 231] on div "Meet The Greencross Chatswood Vets Team" at bounding box center [687, 233] width 883 height 70
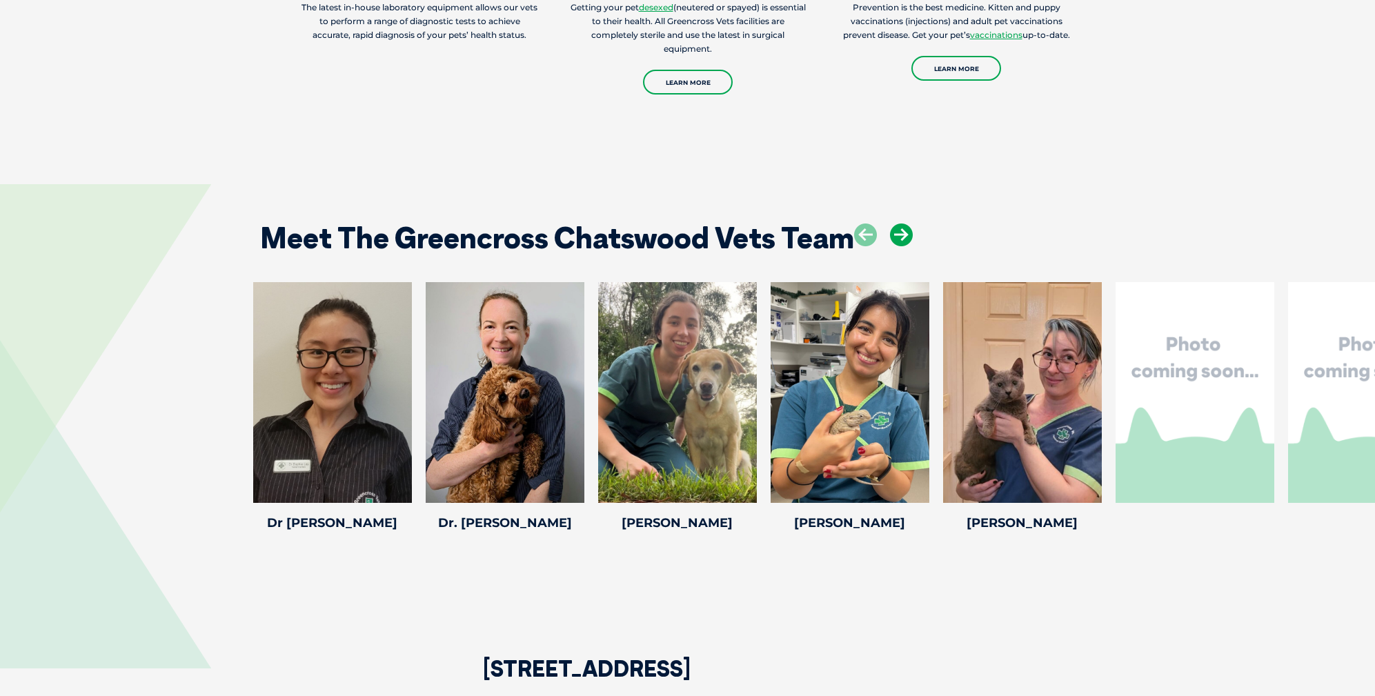
click at [908, 231] on icon at bounding box center [901, 234] width 23 height 23
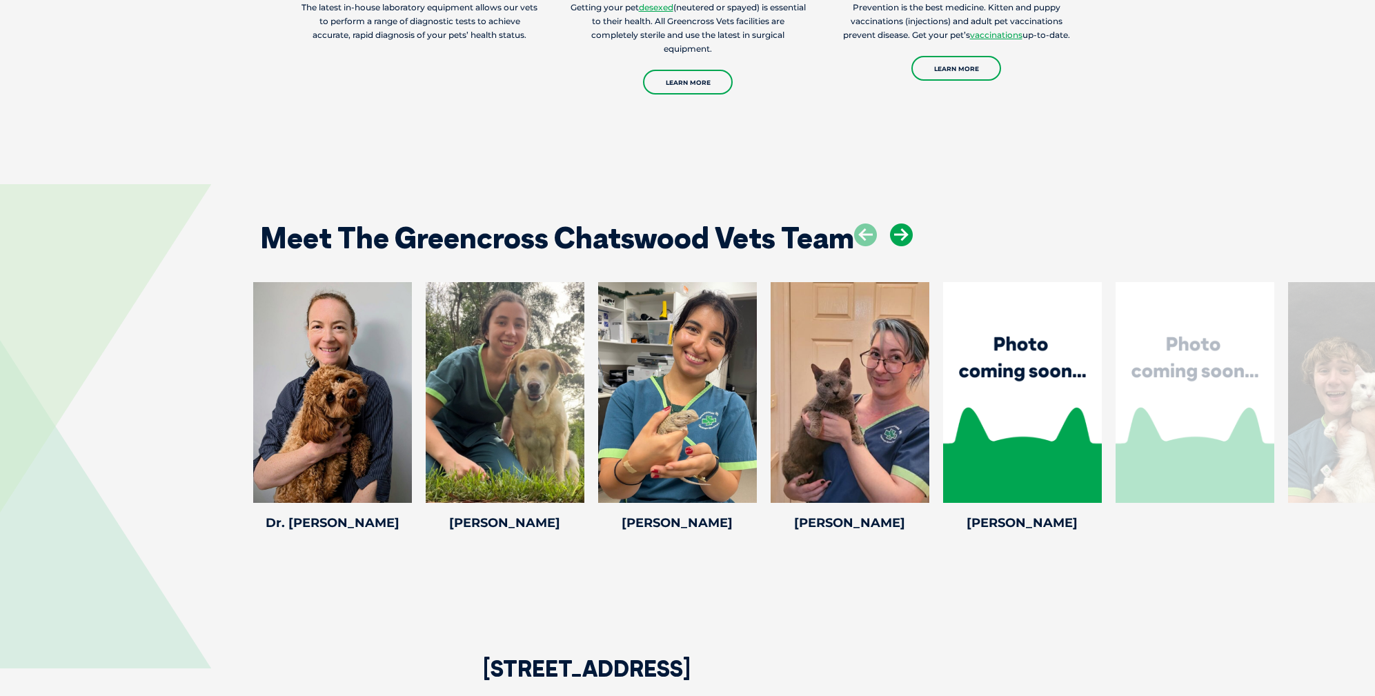
click at [909, 231] on icon at bounding box center [901, 234] width 23 height 23
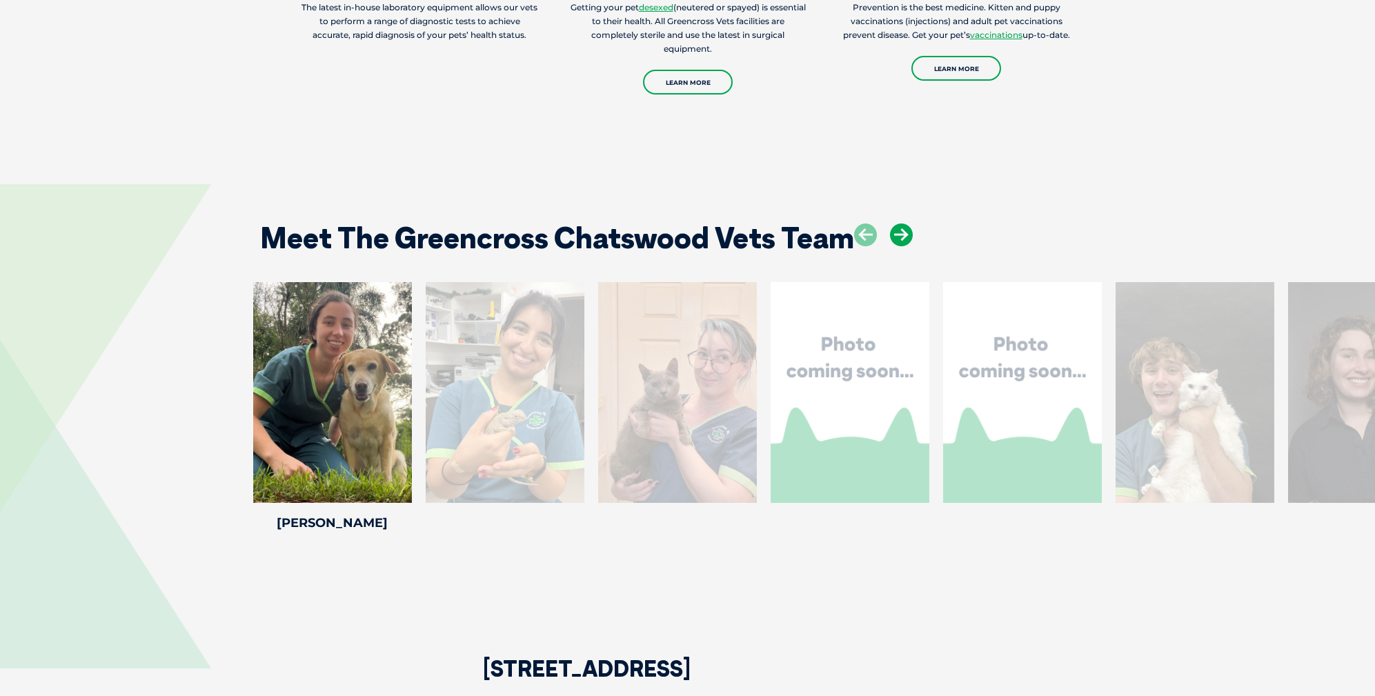
click at [909, 231] on icon at bounding box center [901, 234] width 23 height 23
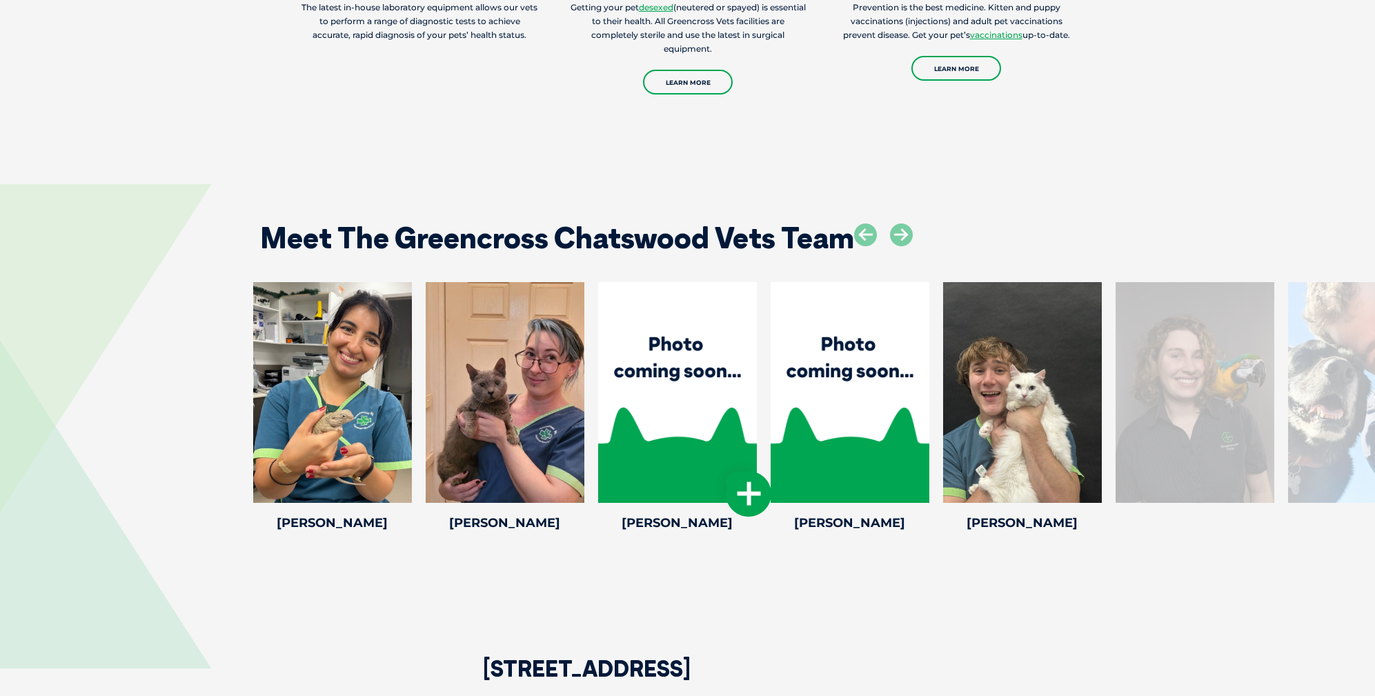
click at [743, 484] on icon at bounding box center [749, 494] width 46 height 46
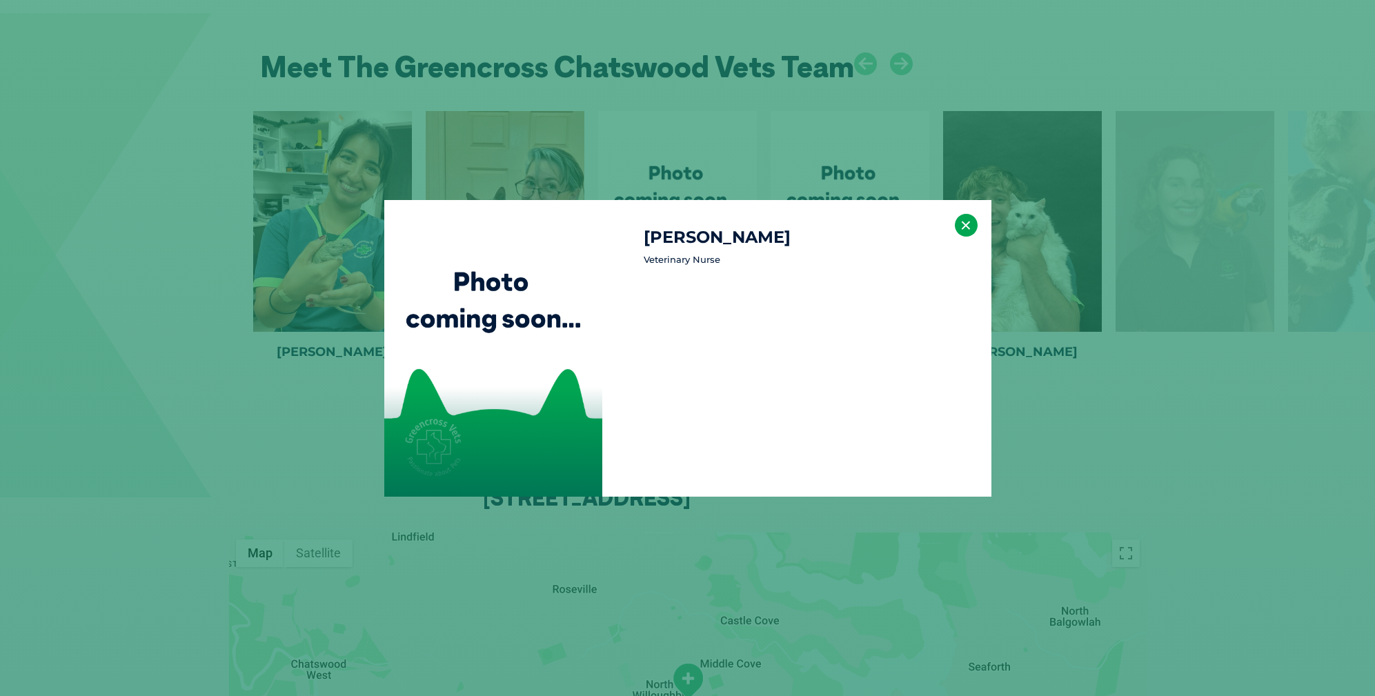
scroll to position [2461, 0]
click at [964, 222] on button "×" at bounding box center [966, 225] width 23 height 23
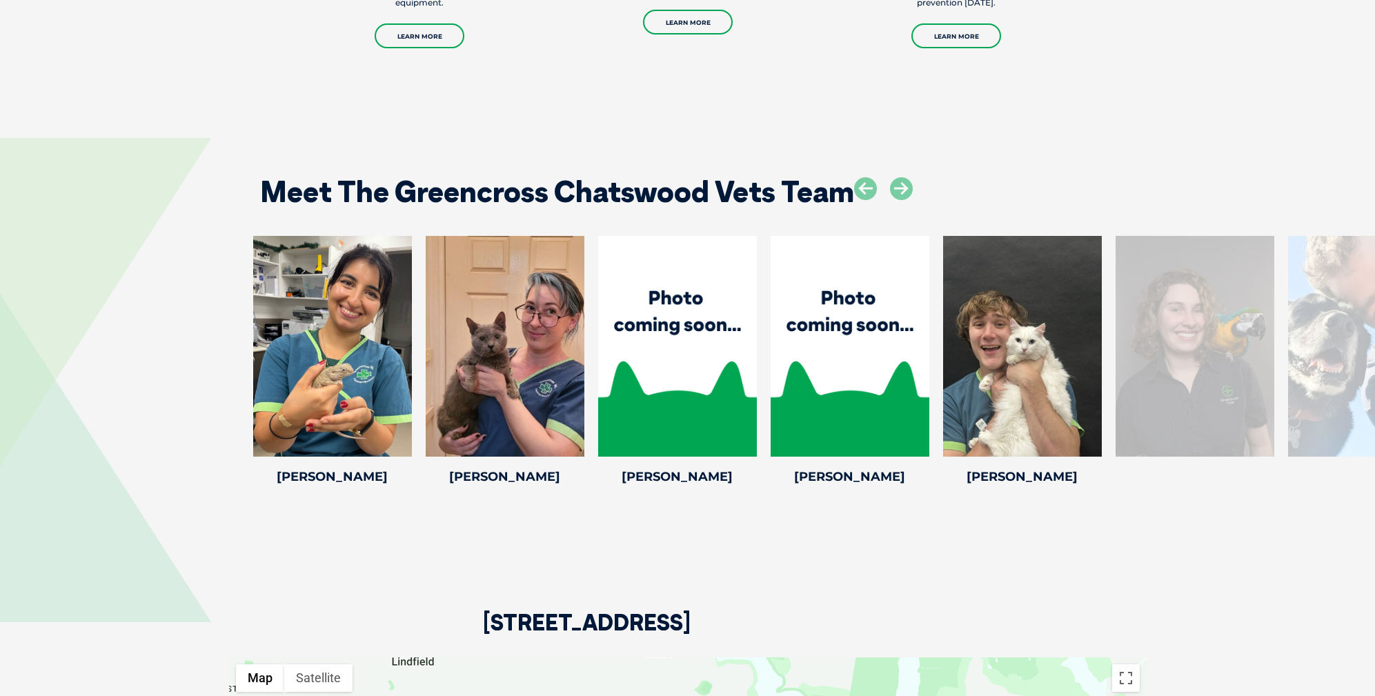
scroll to position [2326, 0]
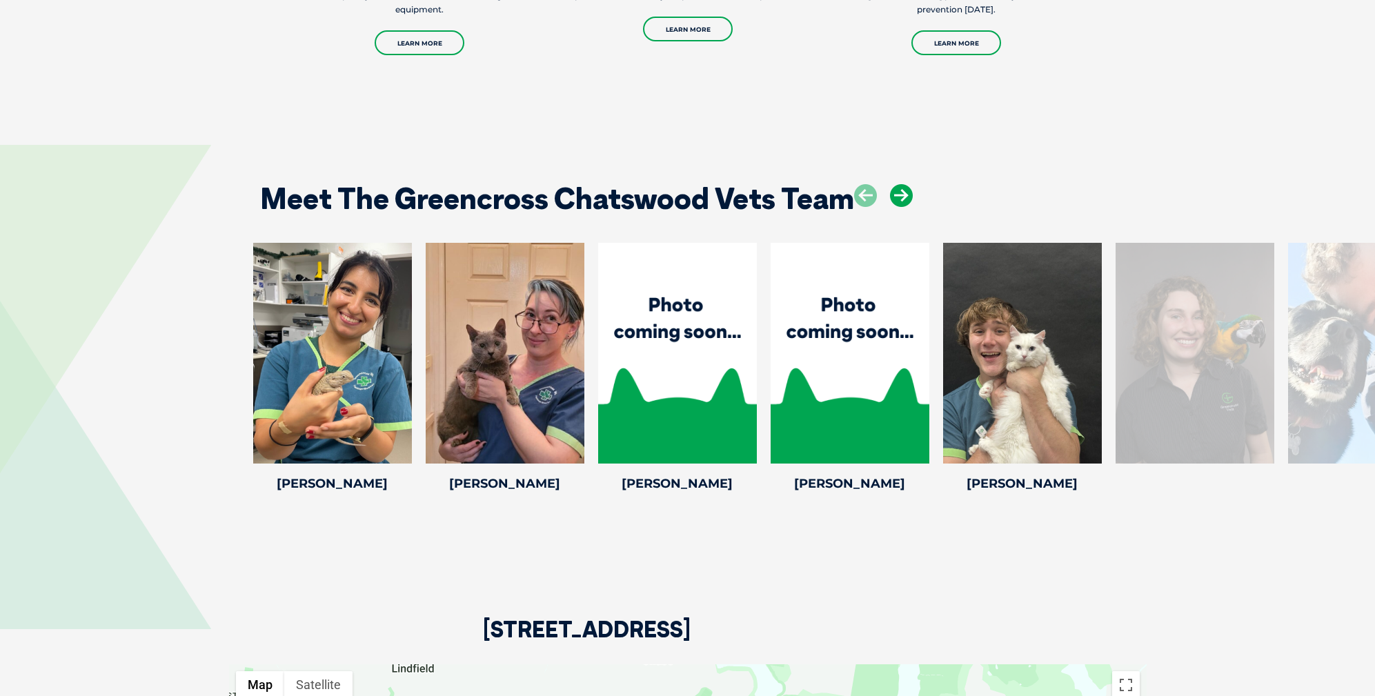
click at [895, 188] on icon at bounding box center [901, 195] width 23 height 23
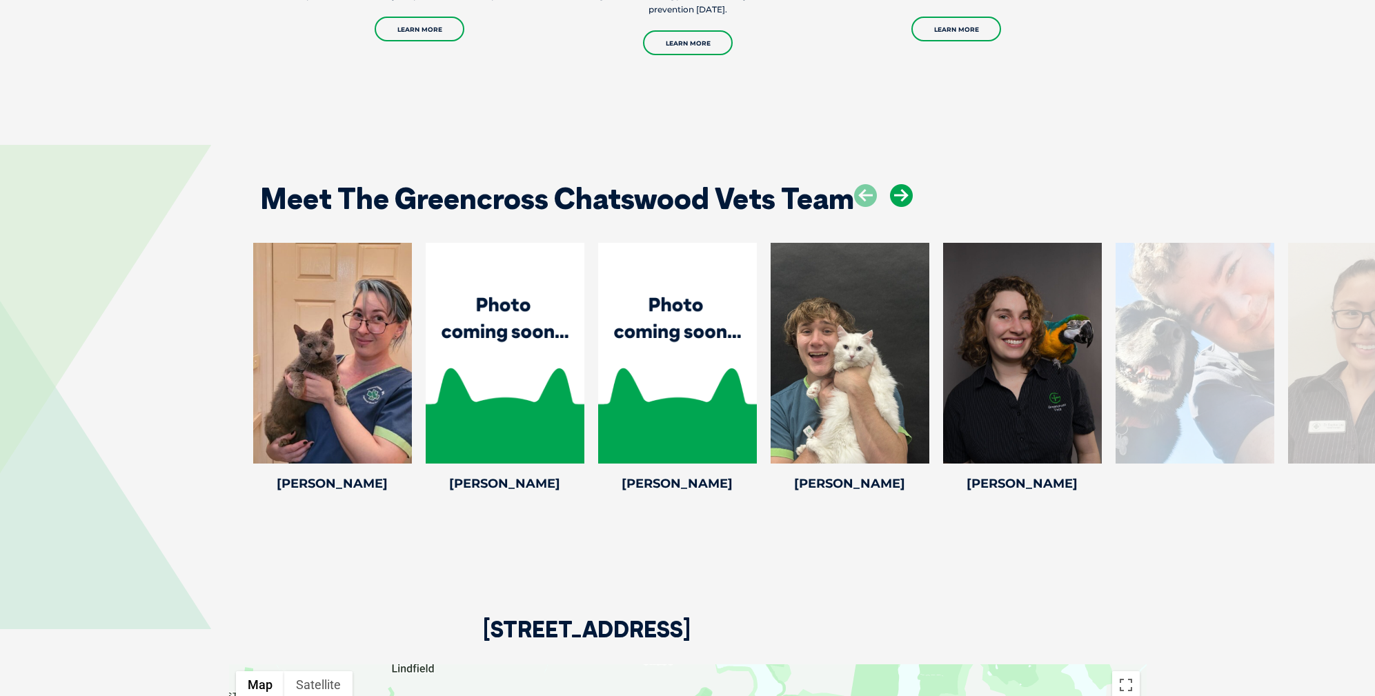
click at [895, 188] on icon at bounding box center [901, 195] width 23 height 23
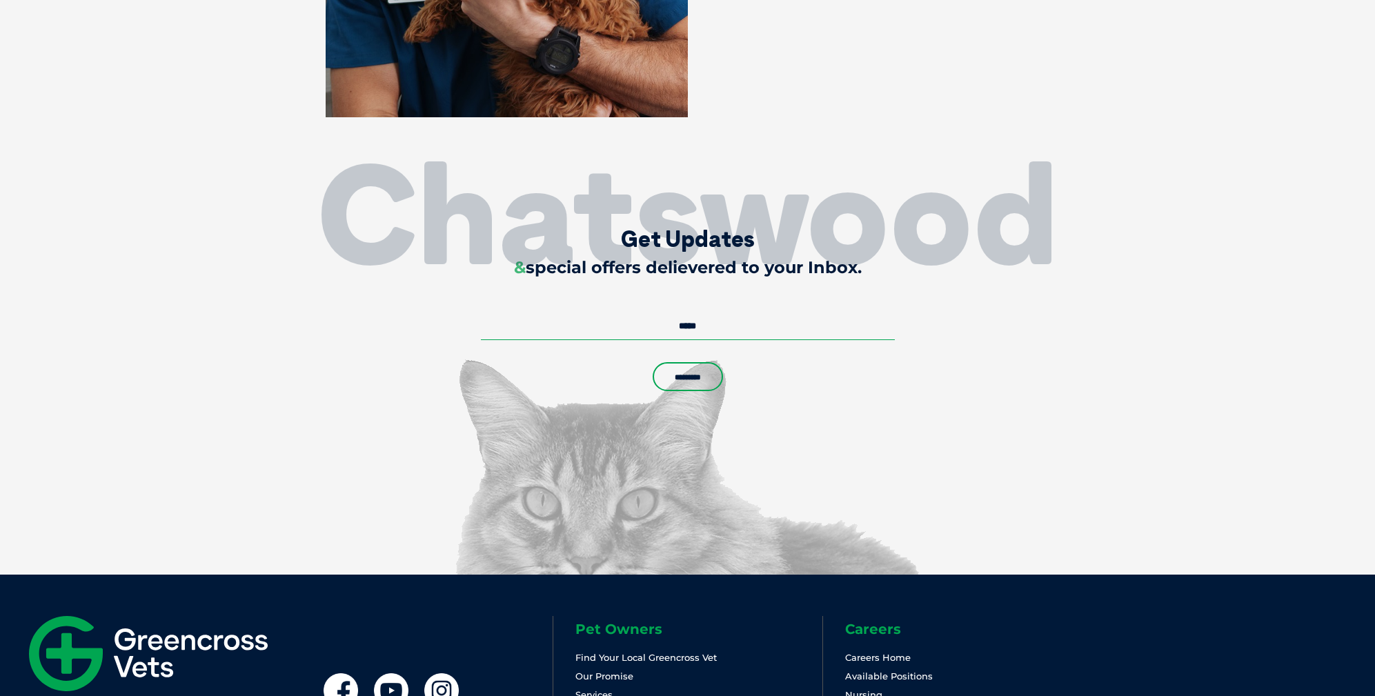
scroll to position [3953, 0]
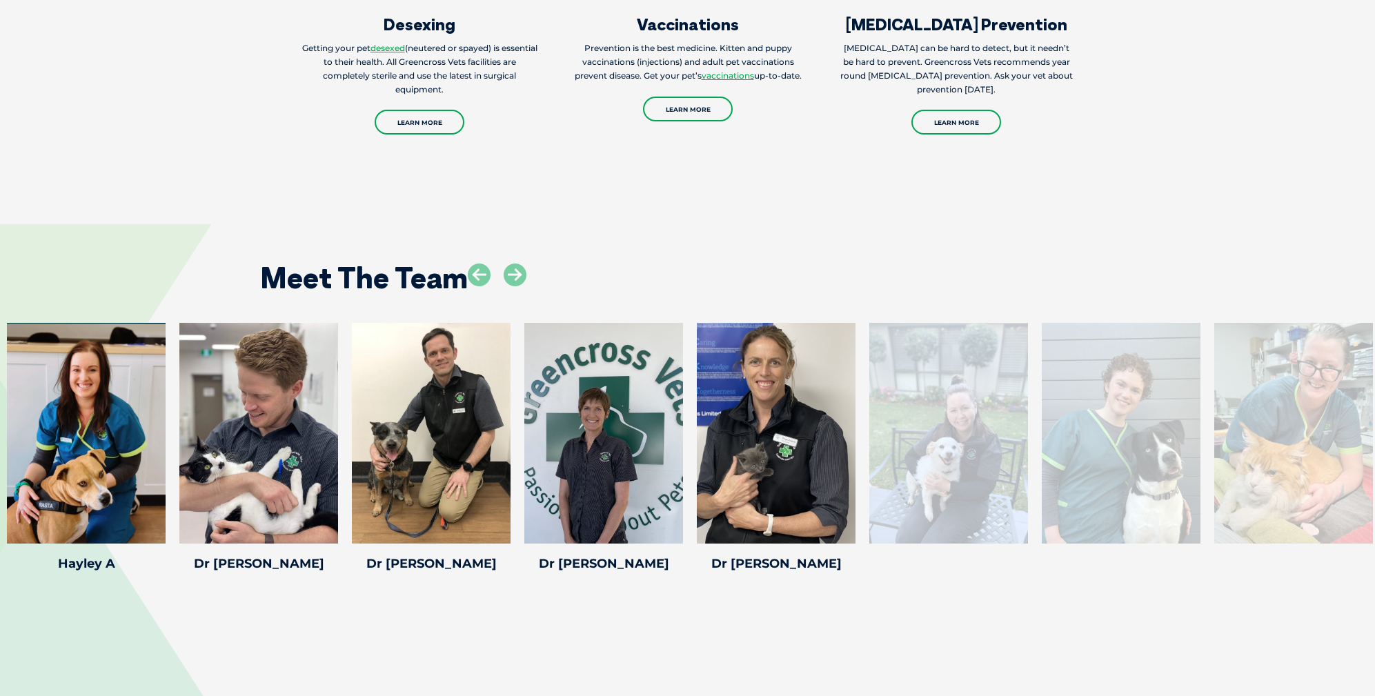
scroll to position [1999, 0]
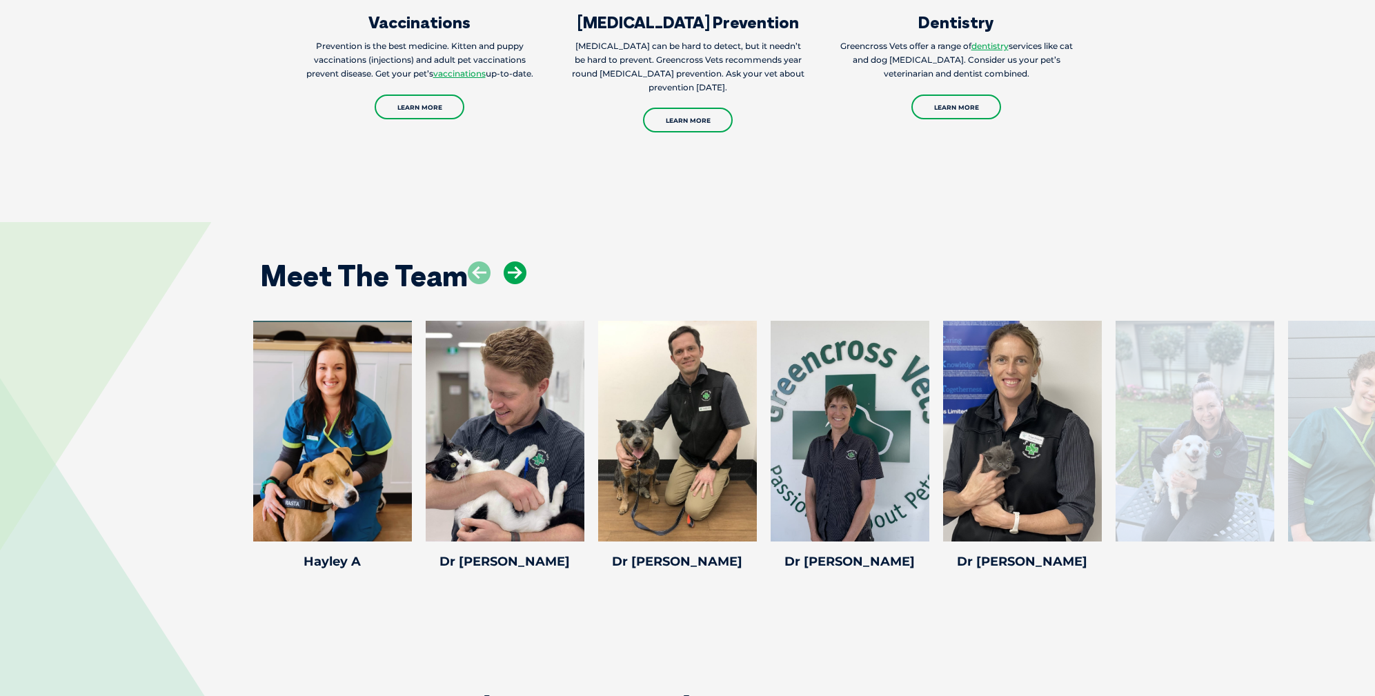
click at [522, 261] on icon at bounding box center [514, 272] width 23 height 23
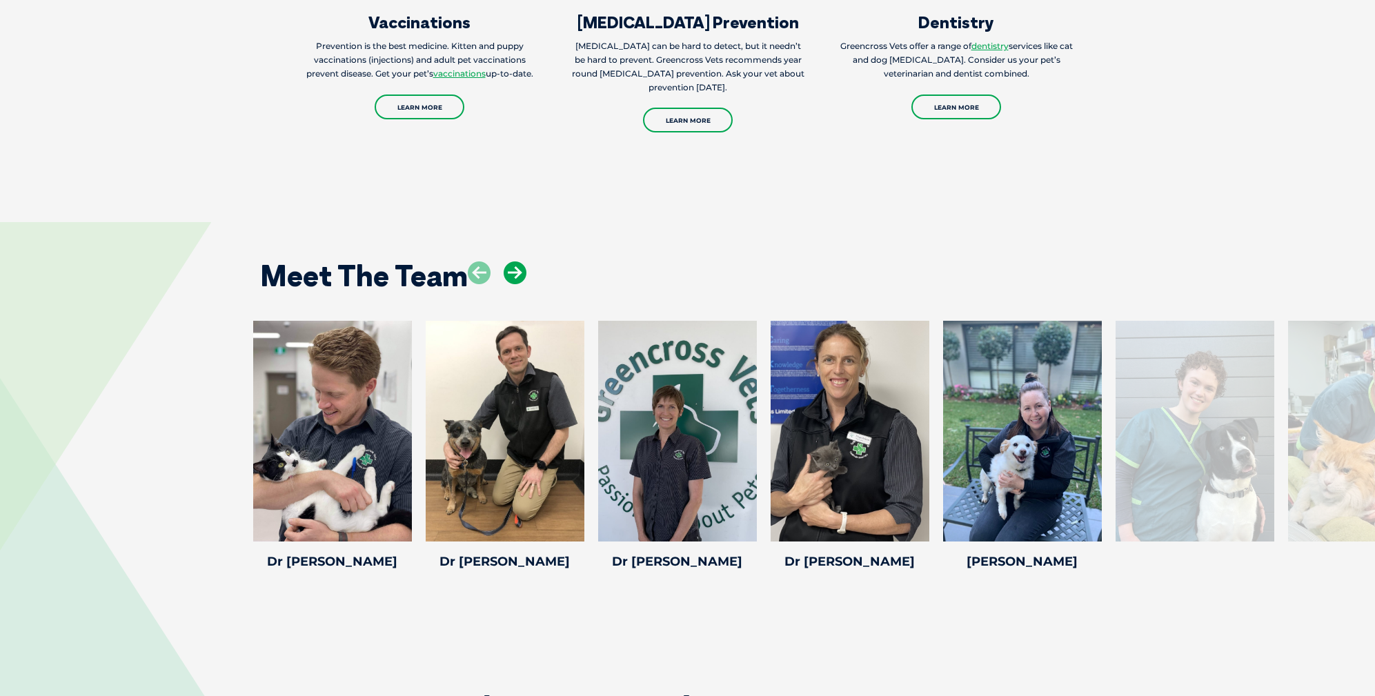
click at [522, 261] on icon at bounding box center [514, 272] width 23 height 23
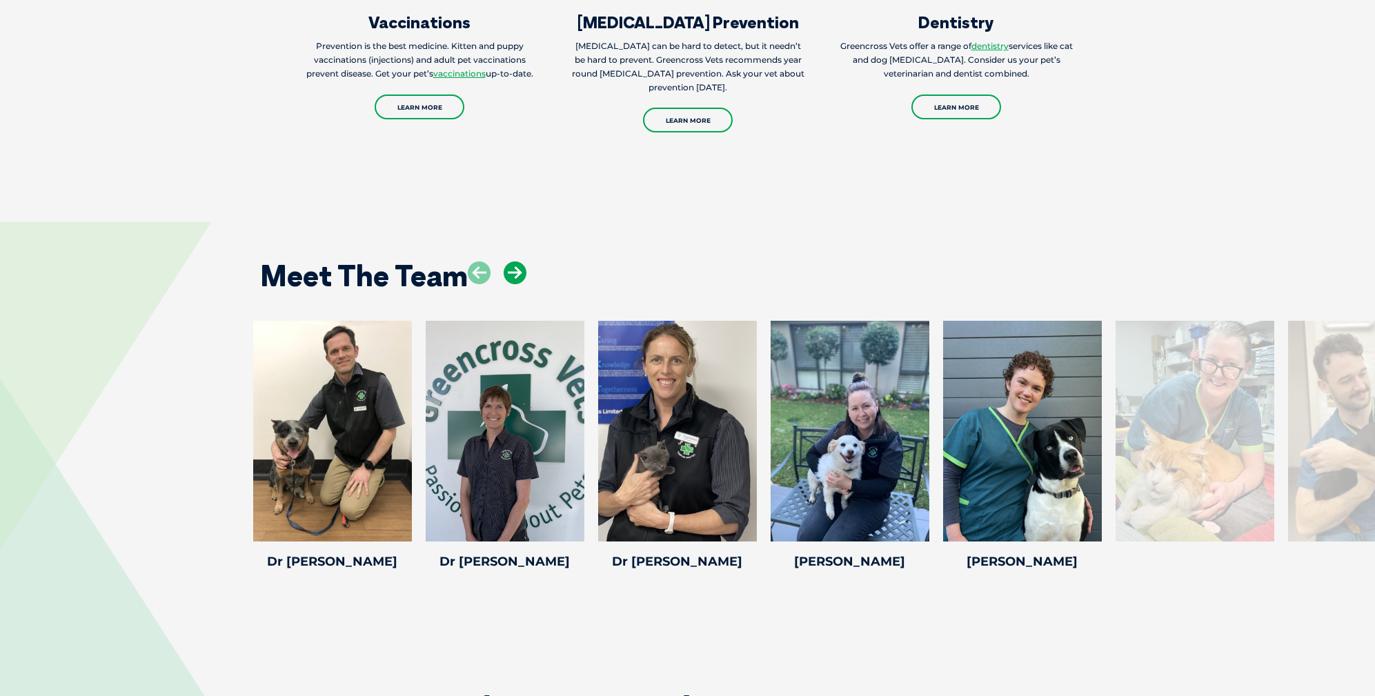
click at [522, 261] on icon at bounding box center [514, 272] width 23 height 23
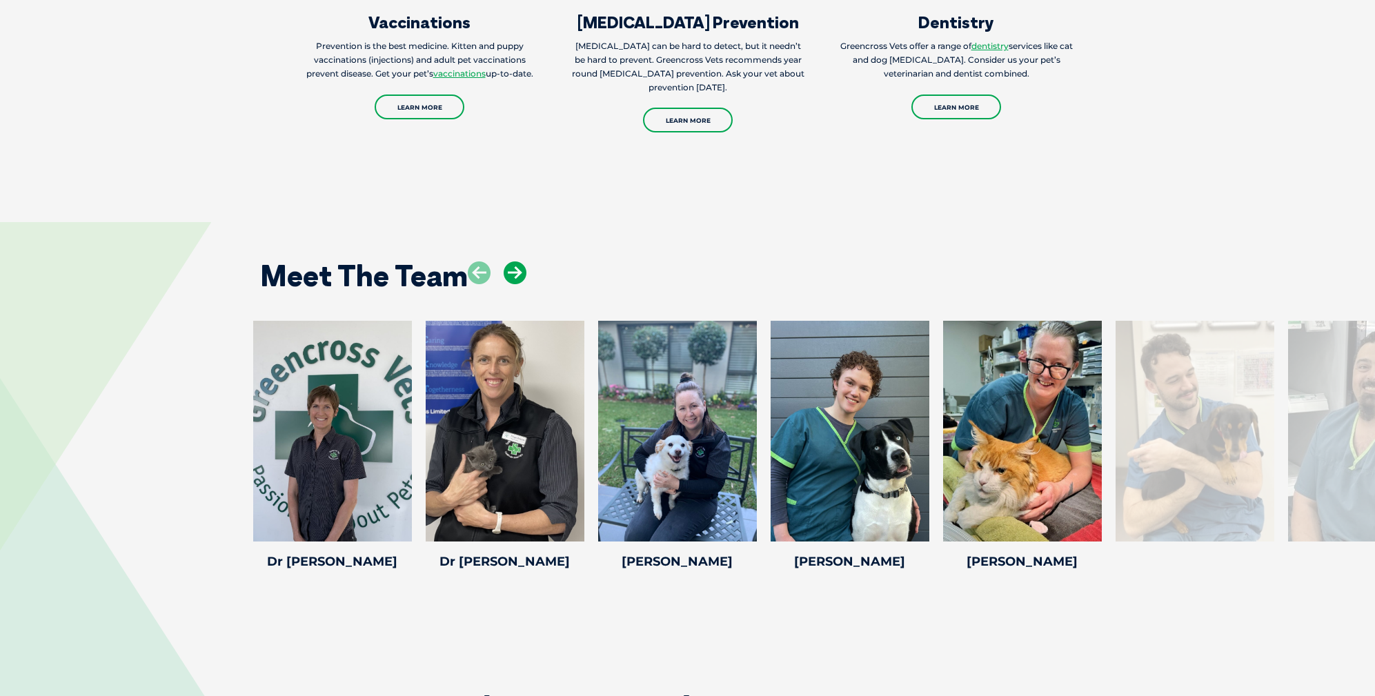
click at [522, 261] on icon at bounding box center [514, 272] width 23 height 23
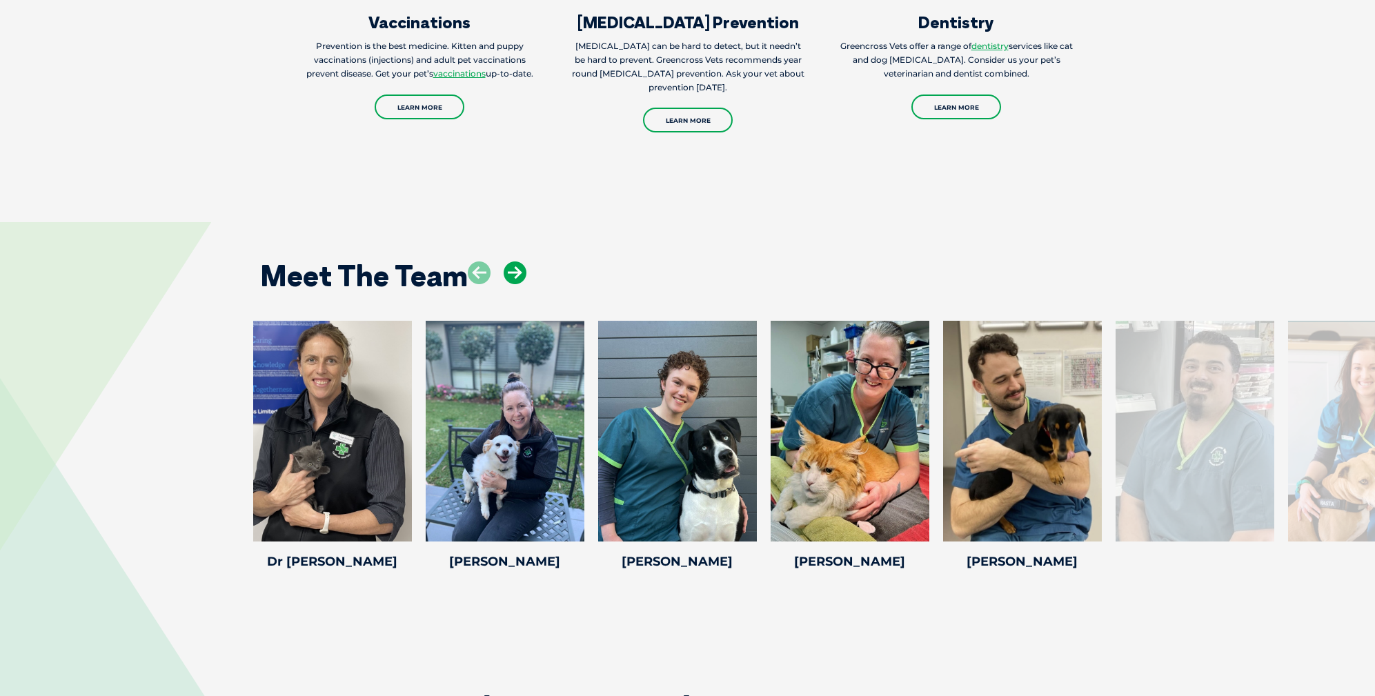
click at [522, 261] on icon at bounding box center [514, 272] width 23 height 23
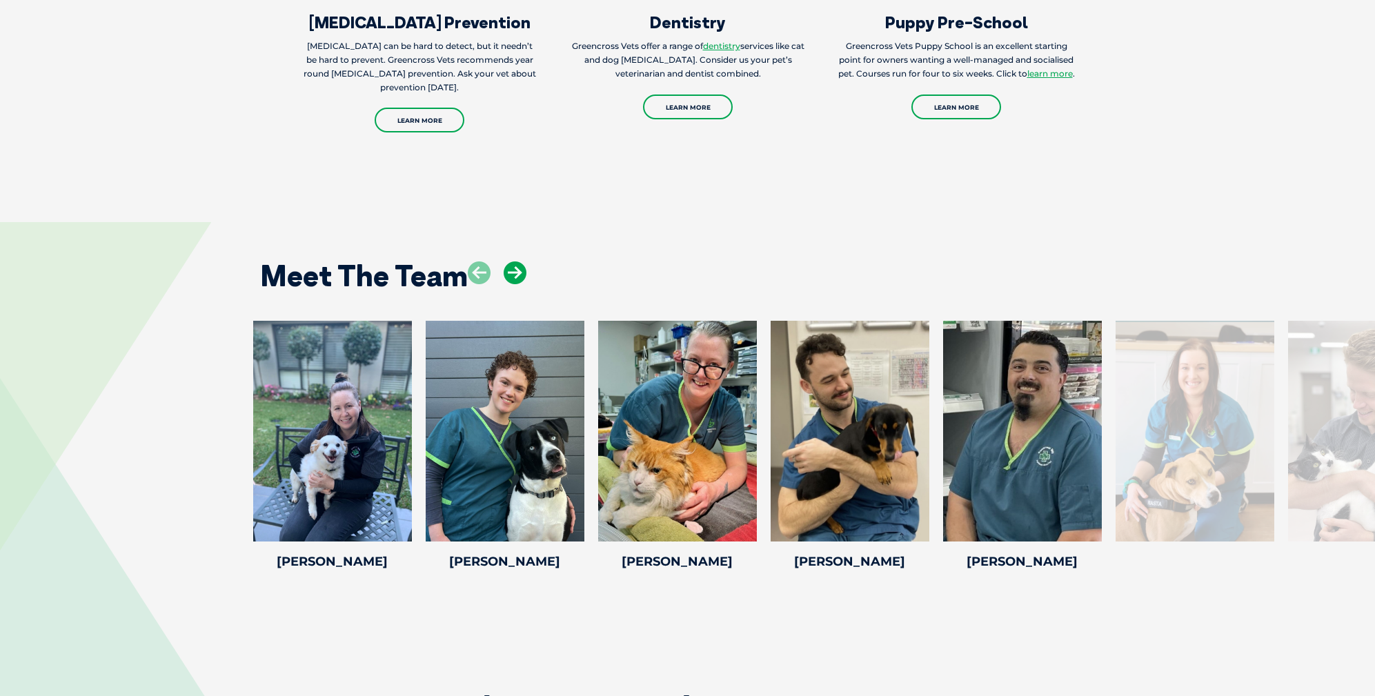
click at [522, 261] on icon at bounding box center [514, 272] width 23 height 23
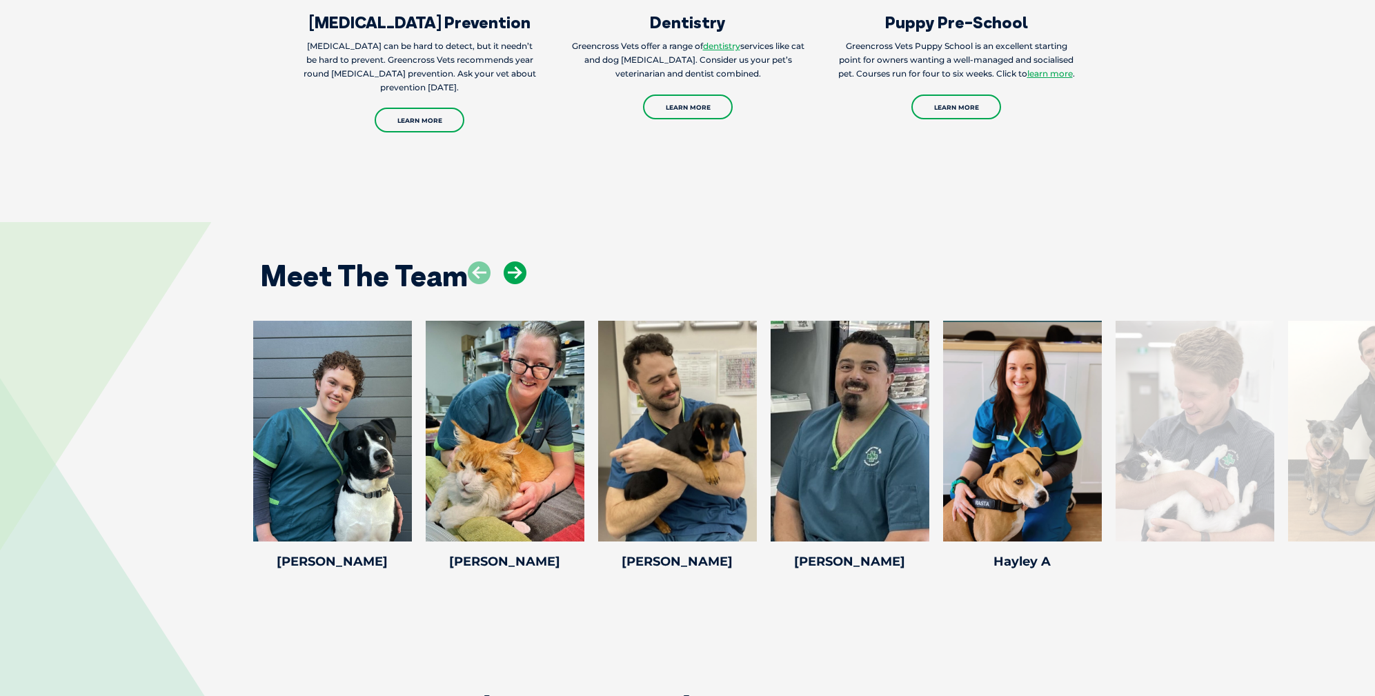
click at [522, 261] on icon at bounding box center [514, 272] width 23 height 23
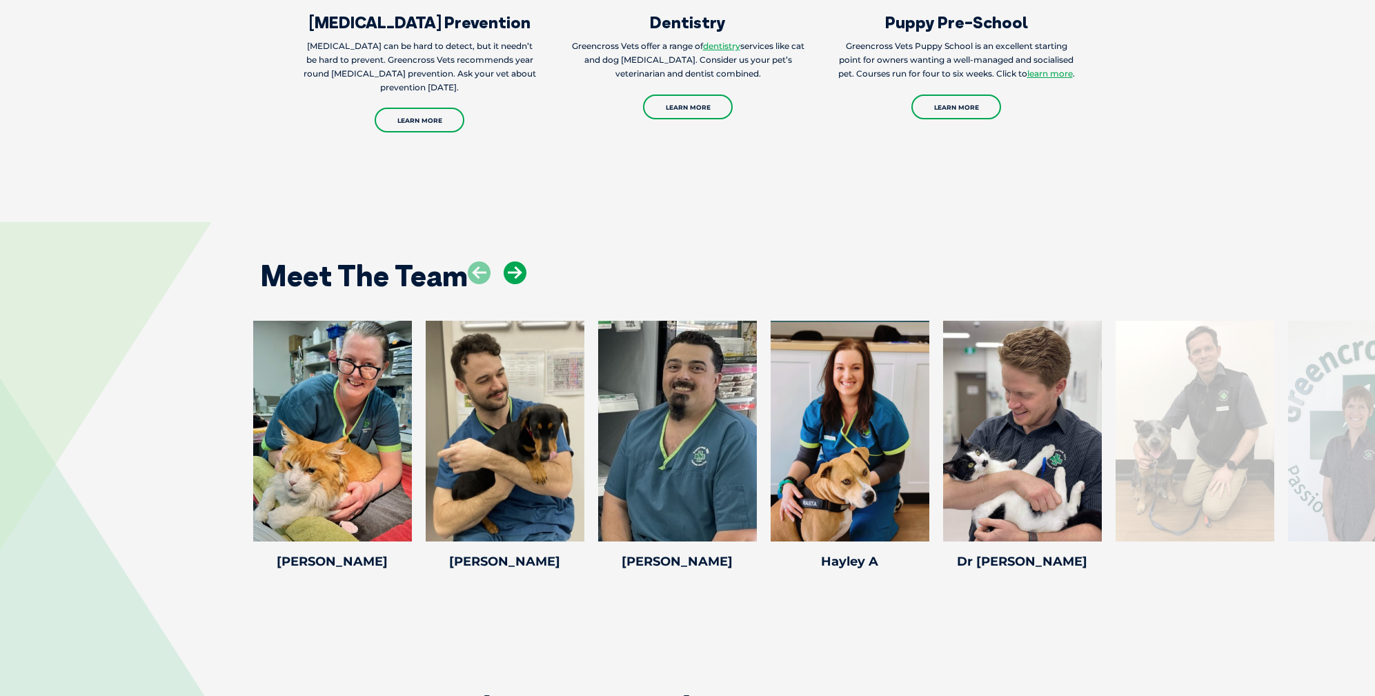
click at [522, 261] on icon at bounding box center [514, 272] width 23 height 23
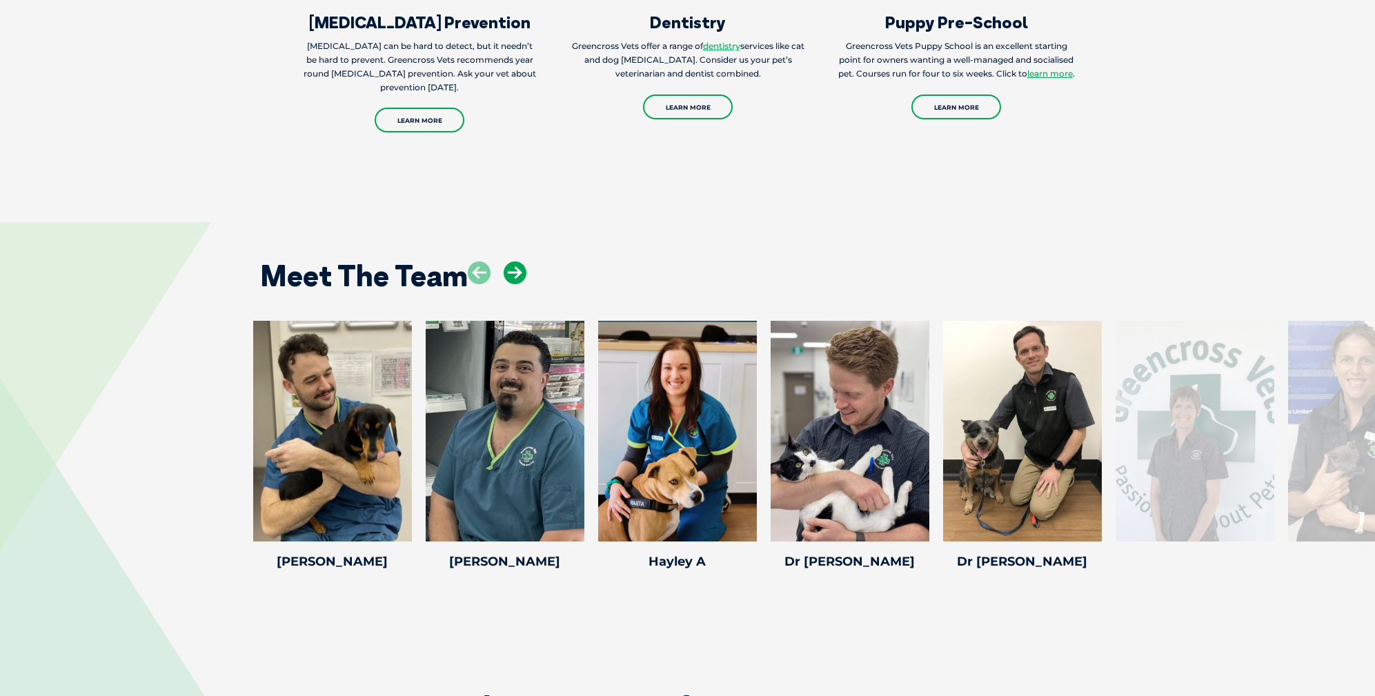
click at [522, 261] on icon at bounding box center [514, 272] width 23 height 23
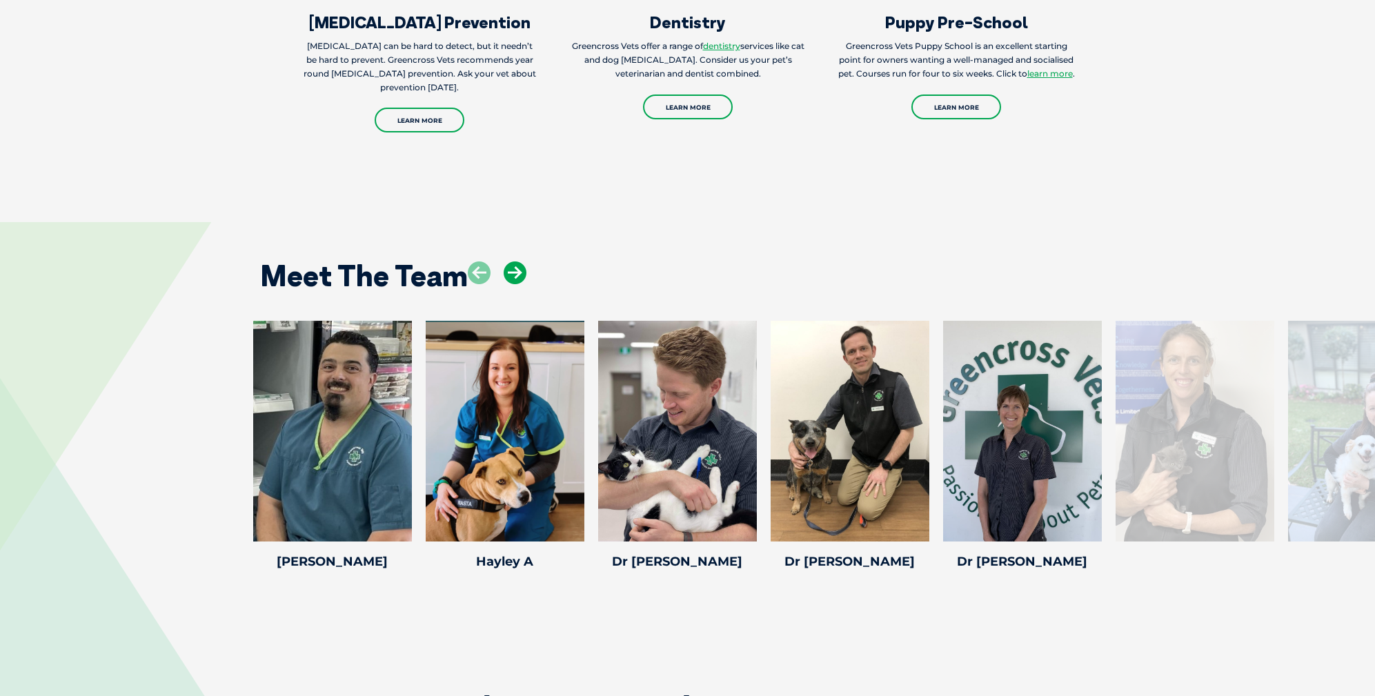
click at [522, 261] on icon at bounding box center [514, 272] width 23 height 23
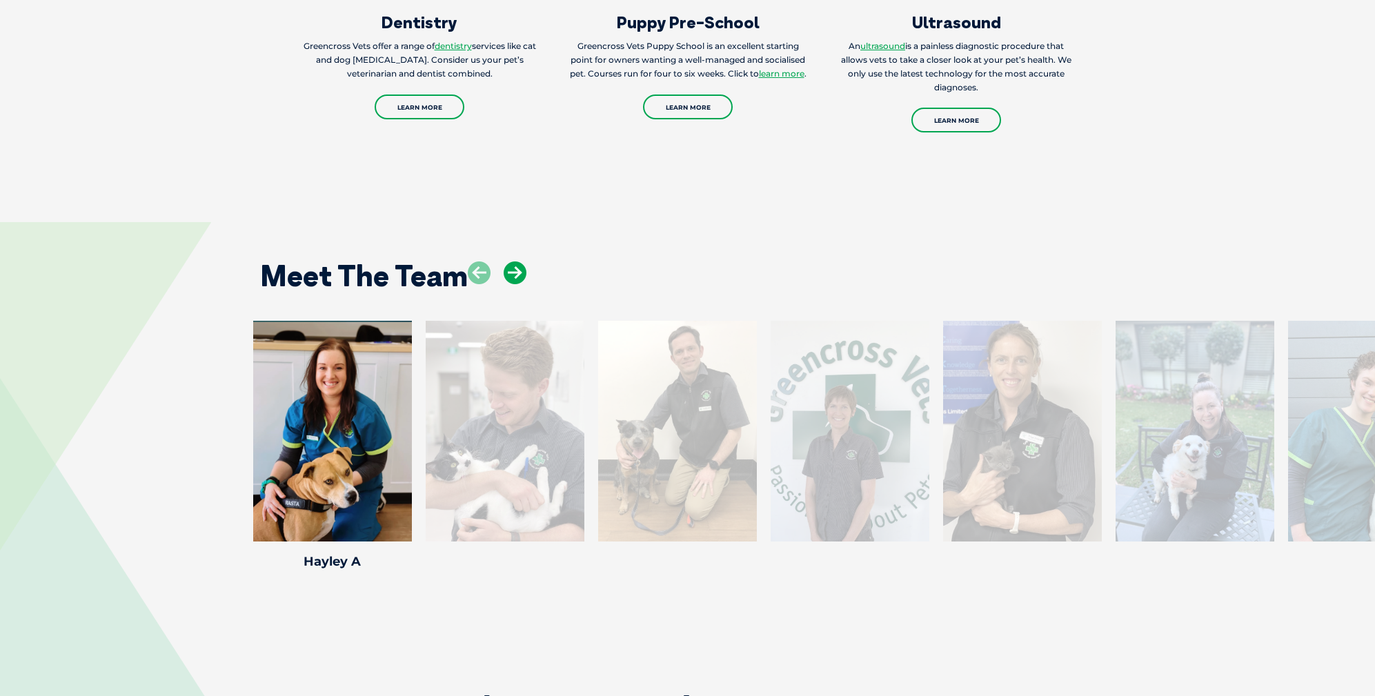
click at [522, 261] on icon at bounding box center [514, 272] width 23 height 23
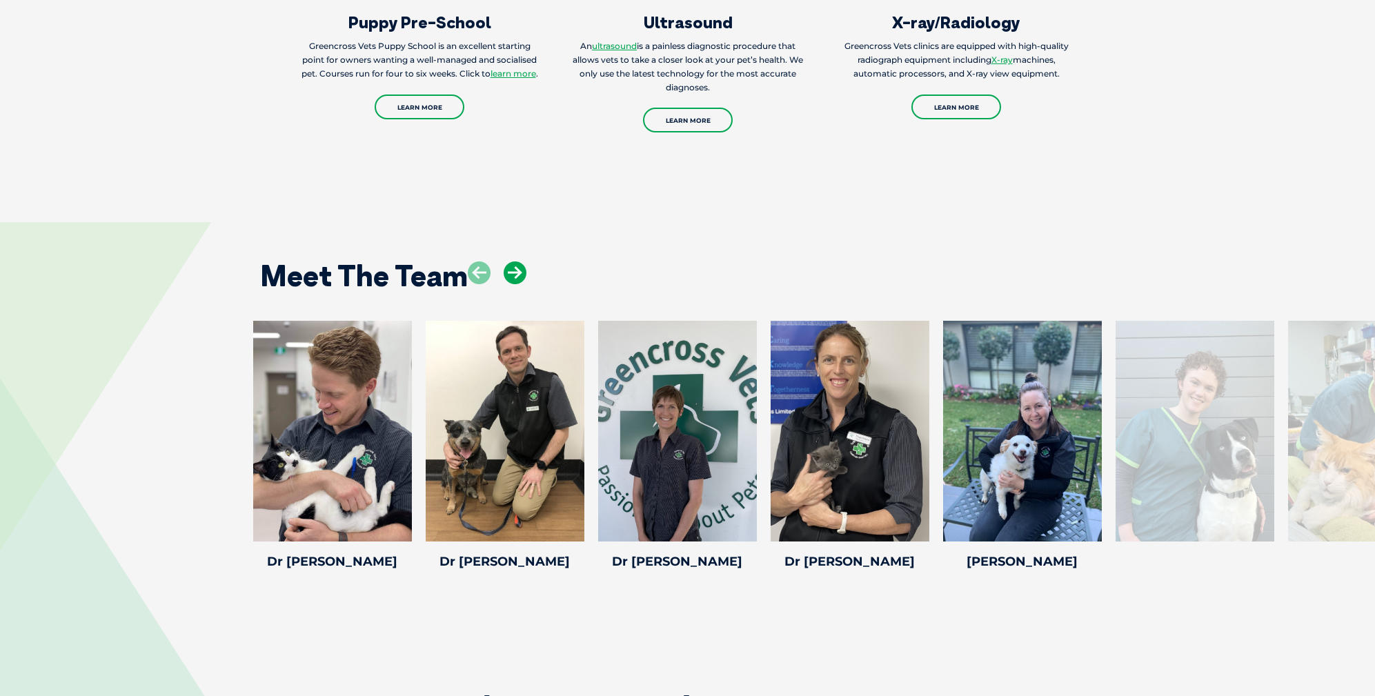
click at [514, 261] on icon at bounding box center [514, 272] width 23 height 23
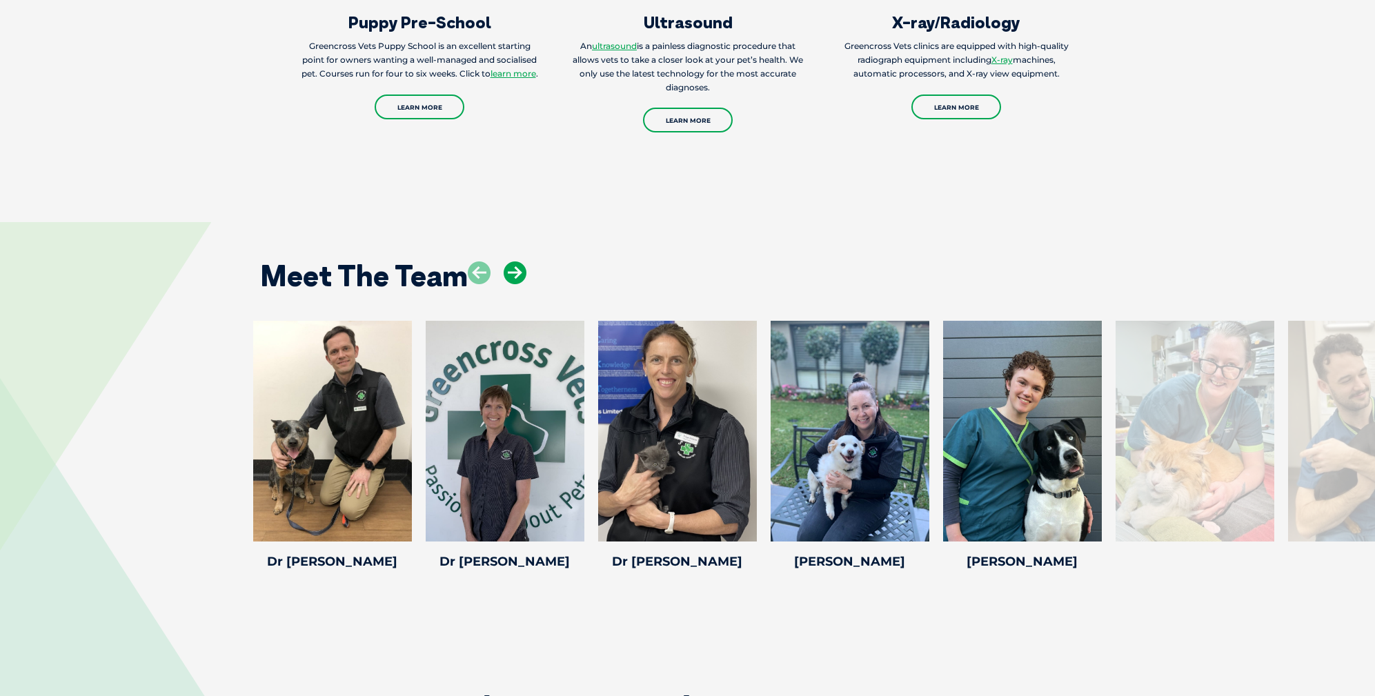
click at [513, 261] on icon at bounding box center [514, 272] width 23 height 23
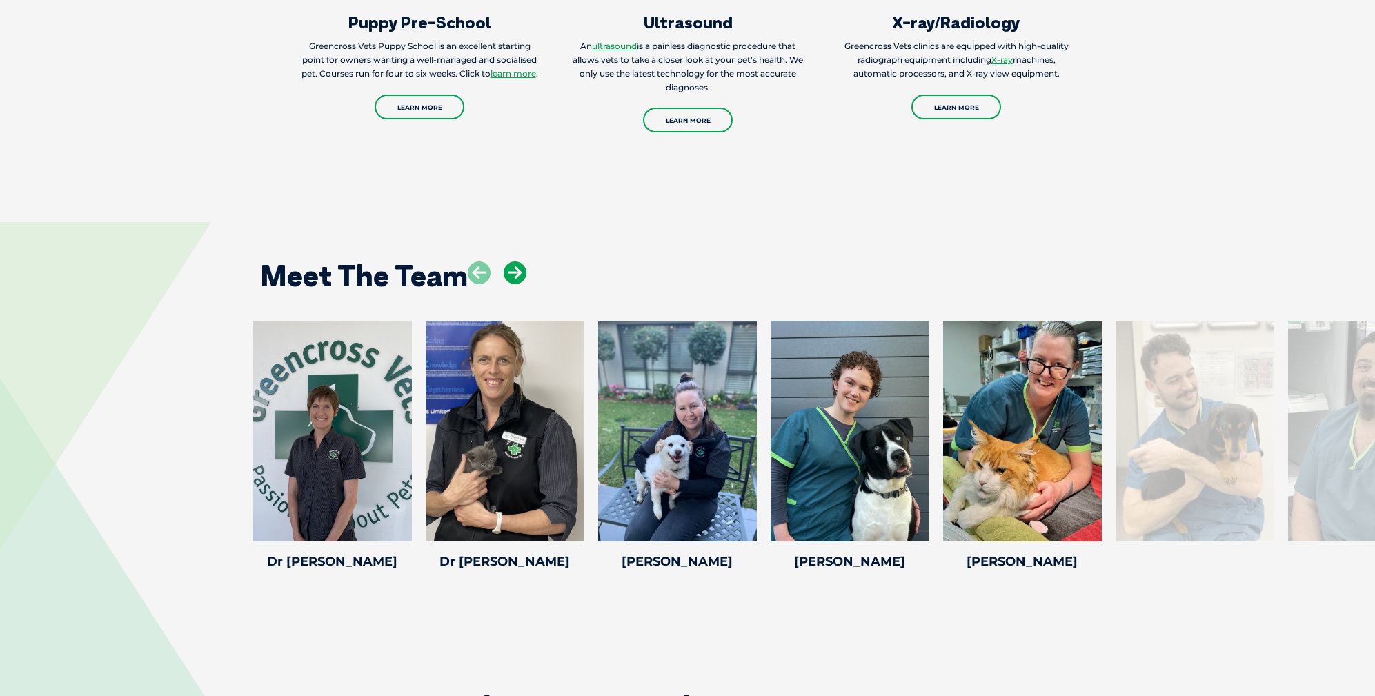
click at [514, 261] on icon at bounding box center [514, 272] width 23 height 23
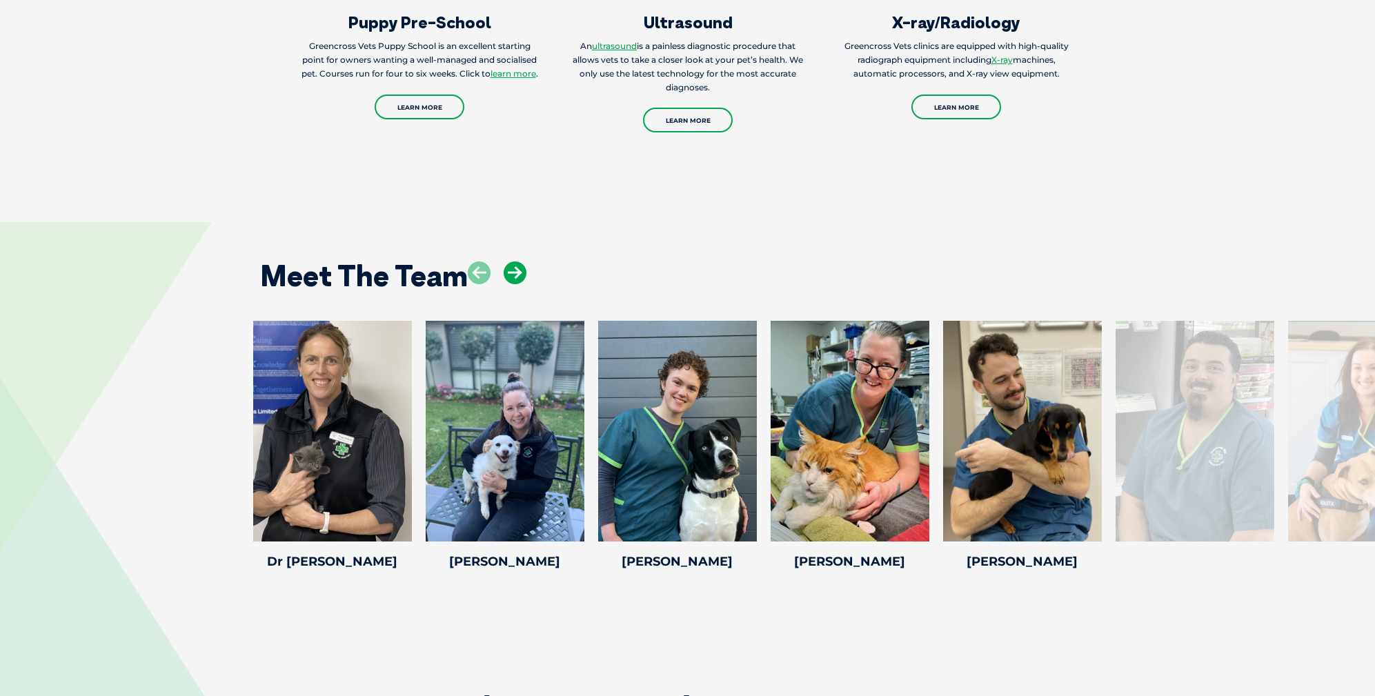
click at [514, 261] on icon at bounding box center [514, 272] width 23 height 23
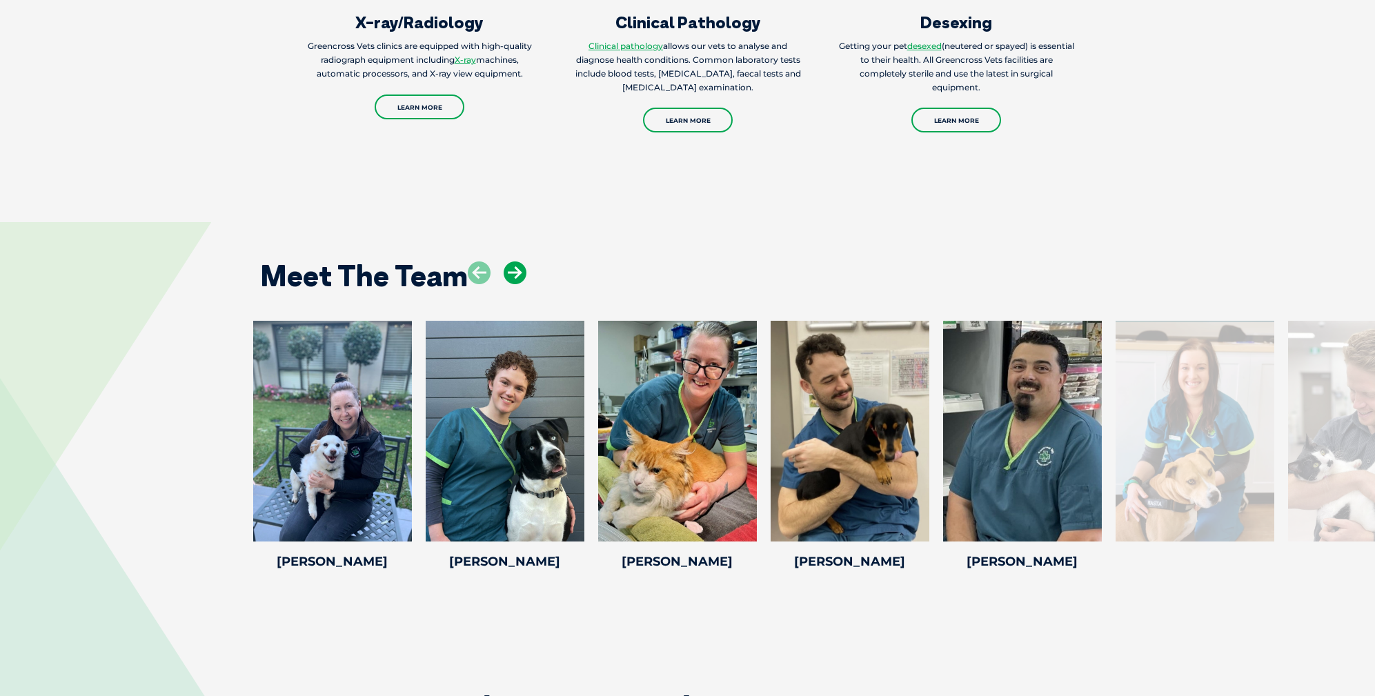
click at [503, 261] on icon at bounding box center [514, 272] width 23 height 23
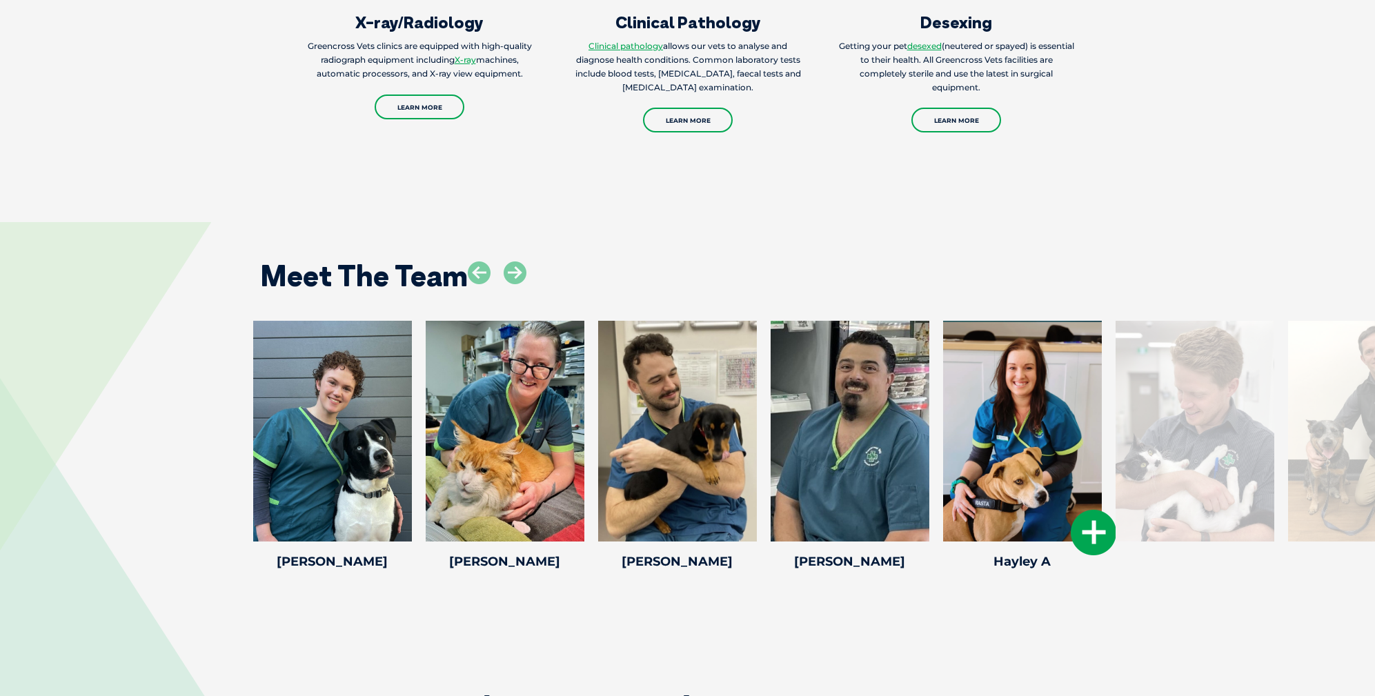
click at [1084, 510] on icon at bounding box center [1093, 533] width 46 height 46
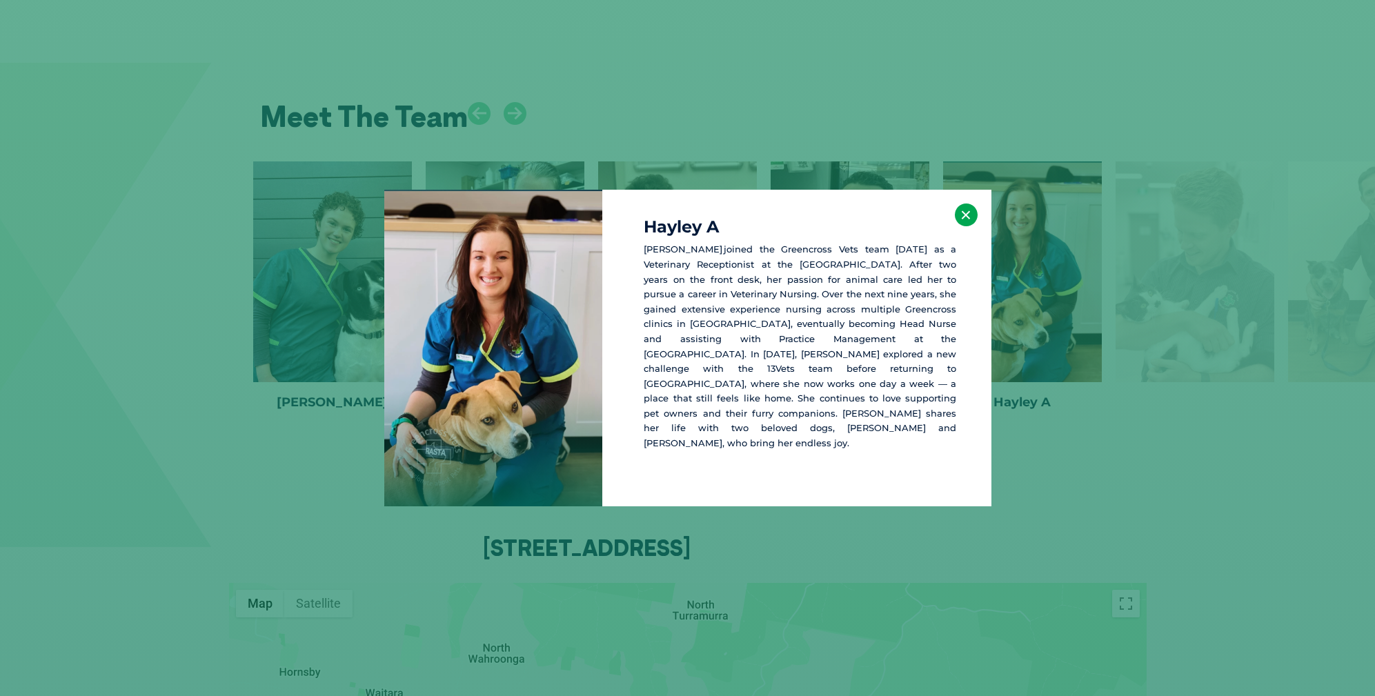
scroll to position [2173, 0]
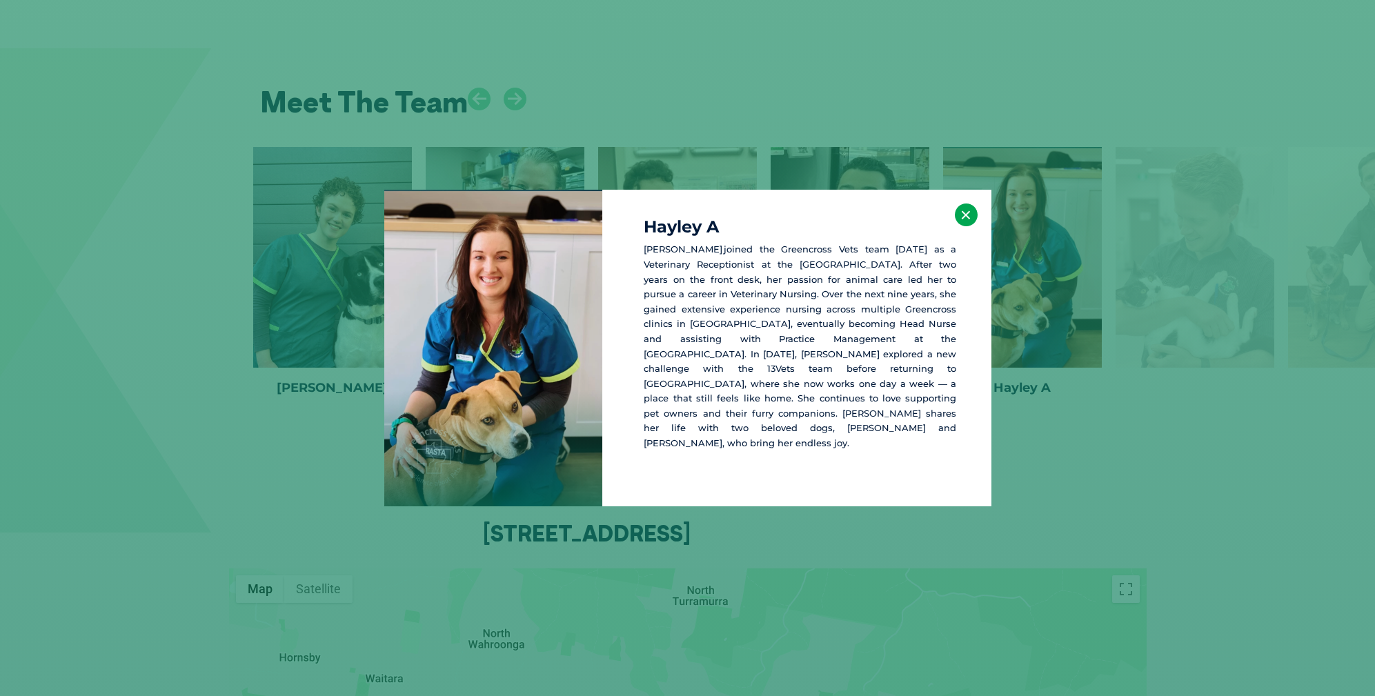
click at [967, 226] on button "×" at bounding box center [966, 214] width 23 height 23
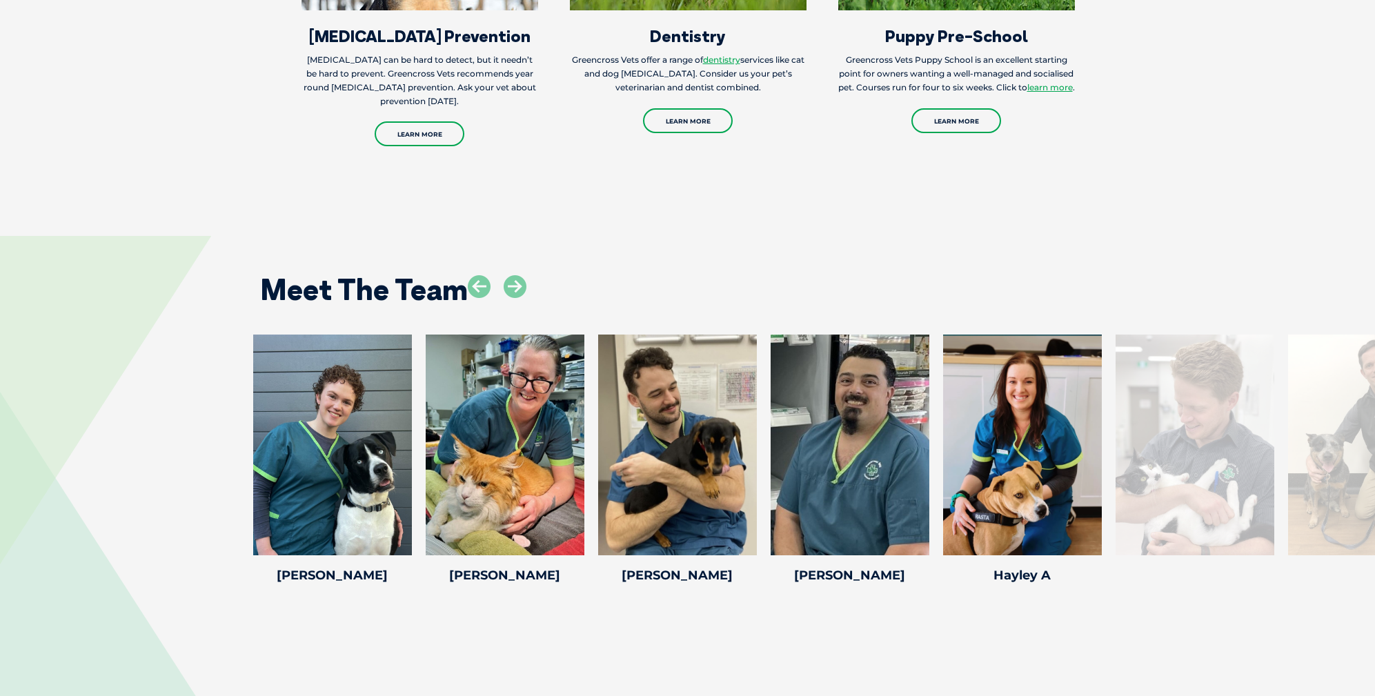
scroll to position [1999, 0]
